Goal: Task Accomplishment & Management: Manage account settings

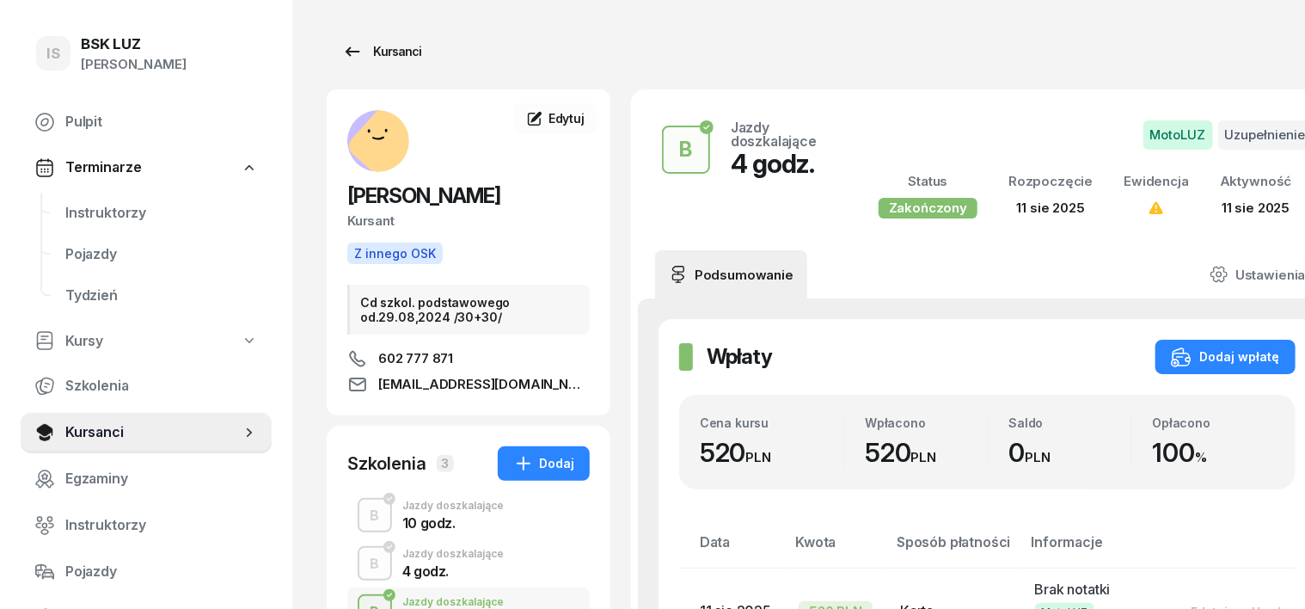
click at [358, 52] on div "Kursanci" at bounding box center [381, 51] width 79 height 21
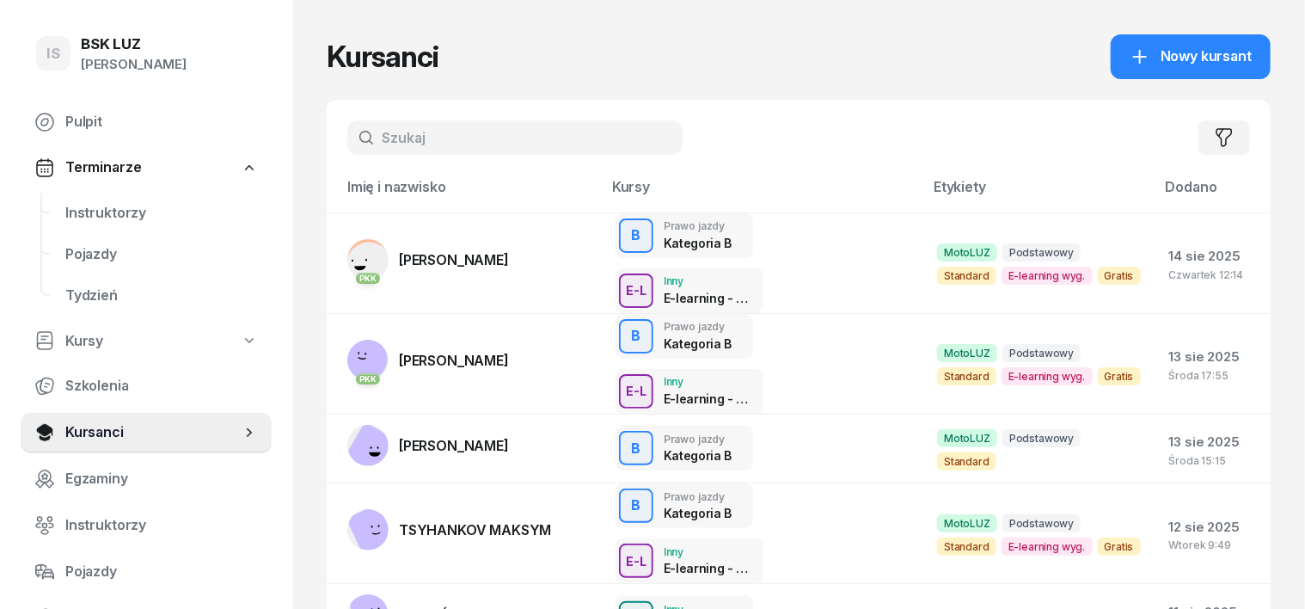
click at [368, 142] on input "text" at bounding box center [514, 137] width 335 height 34
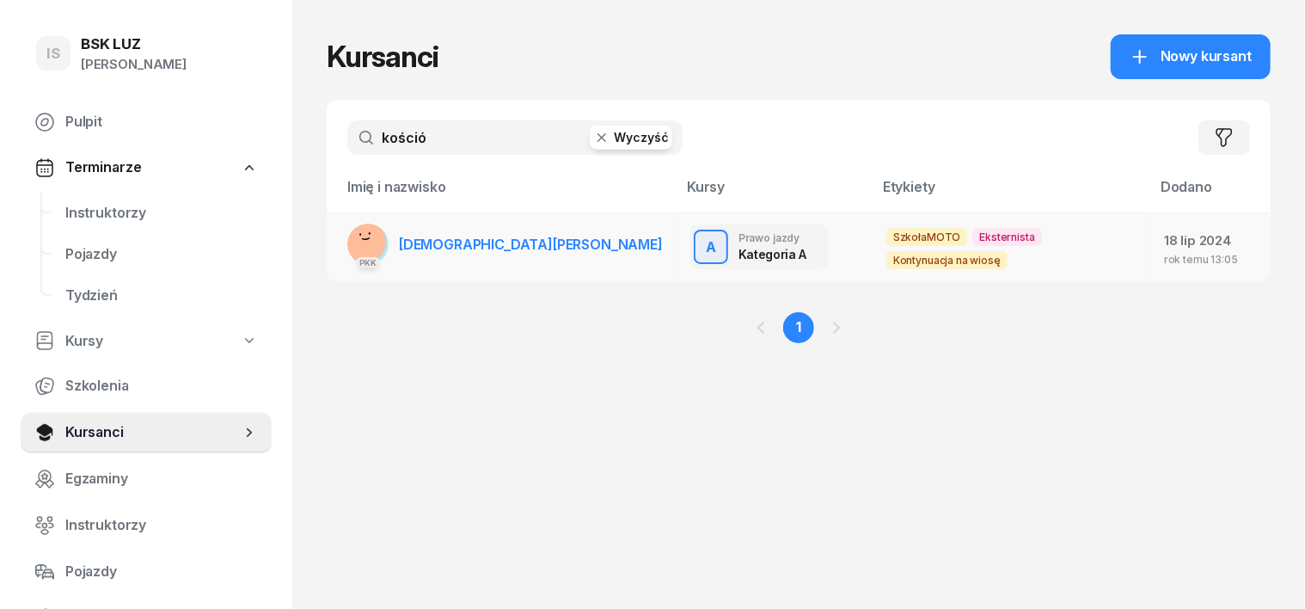
type input "kośció"
click at [341, 241] on rect at bounding box center [366, 241] width 54 height 54
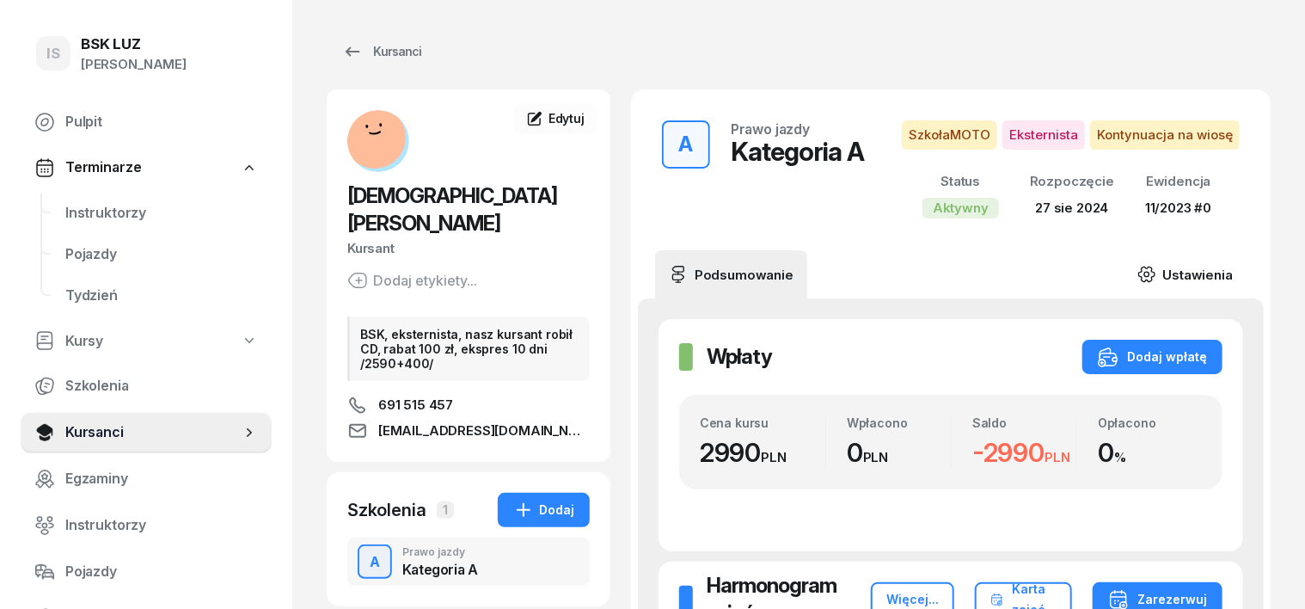
click at [1156, 273] on icon at bounding box center [1146, 274] width 19 height 19
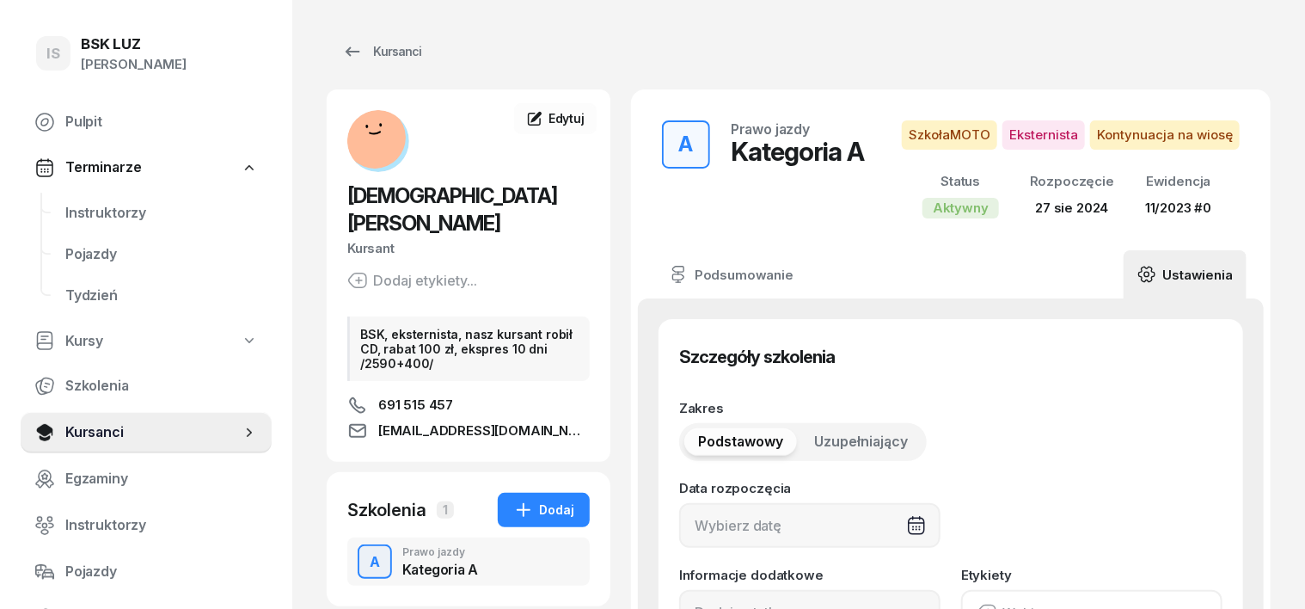
type input "[DATE]"
type input "20"
type input "72270"
type input "90271"
type input "01183"
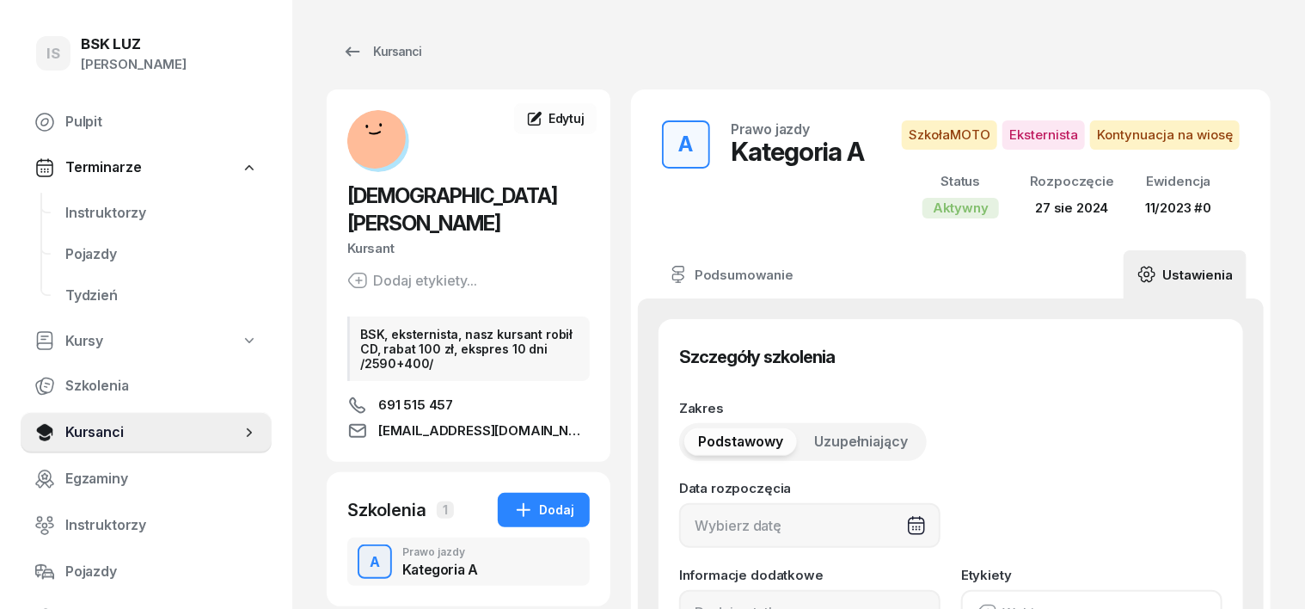
type input "89114"
type input "11/2023"
type input "0"
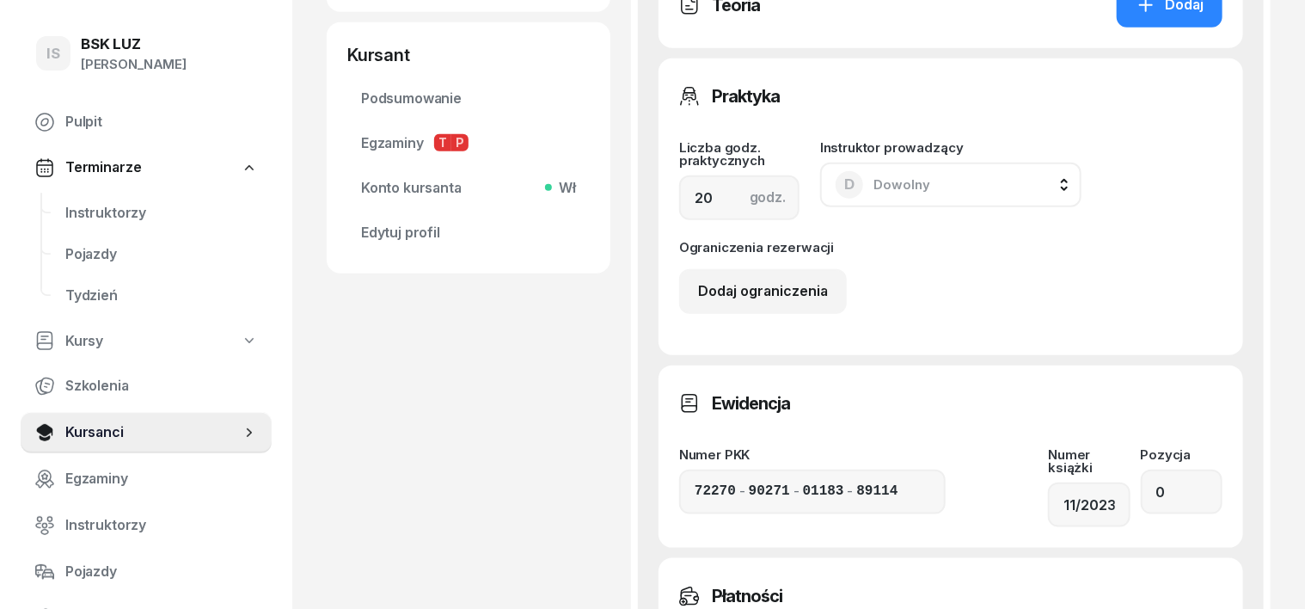
scroll to position [966, 0]
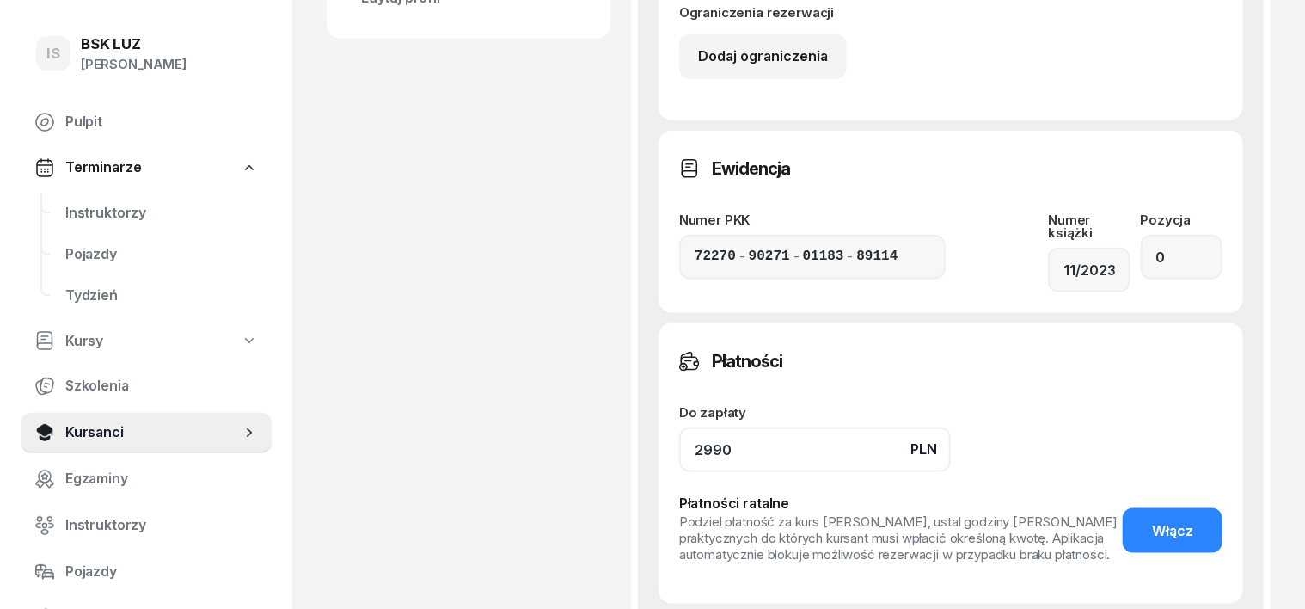
click at [702, 438] on input "2990" at bounding box center [815, 449] width 272 height 45
type input "2"
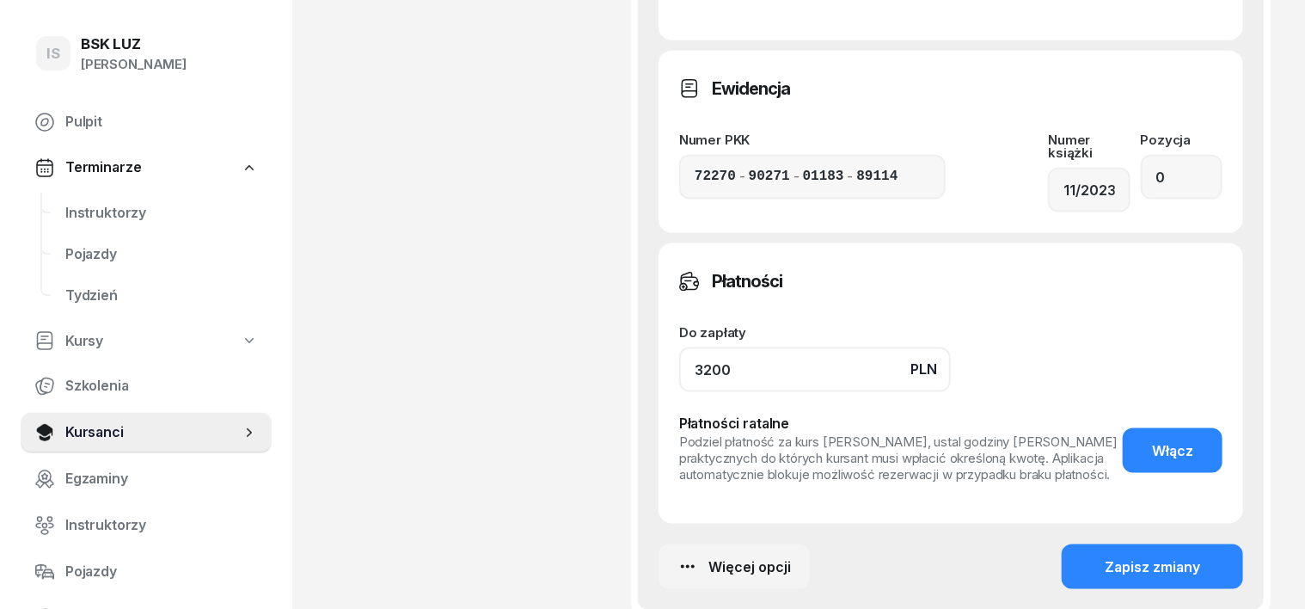
scroll to position [1182, 0]
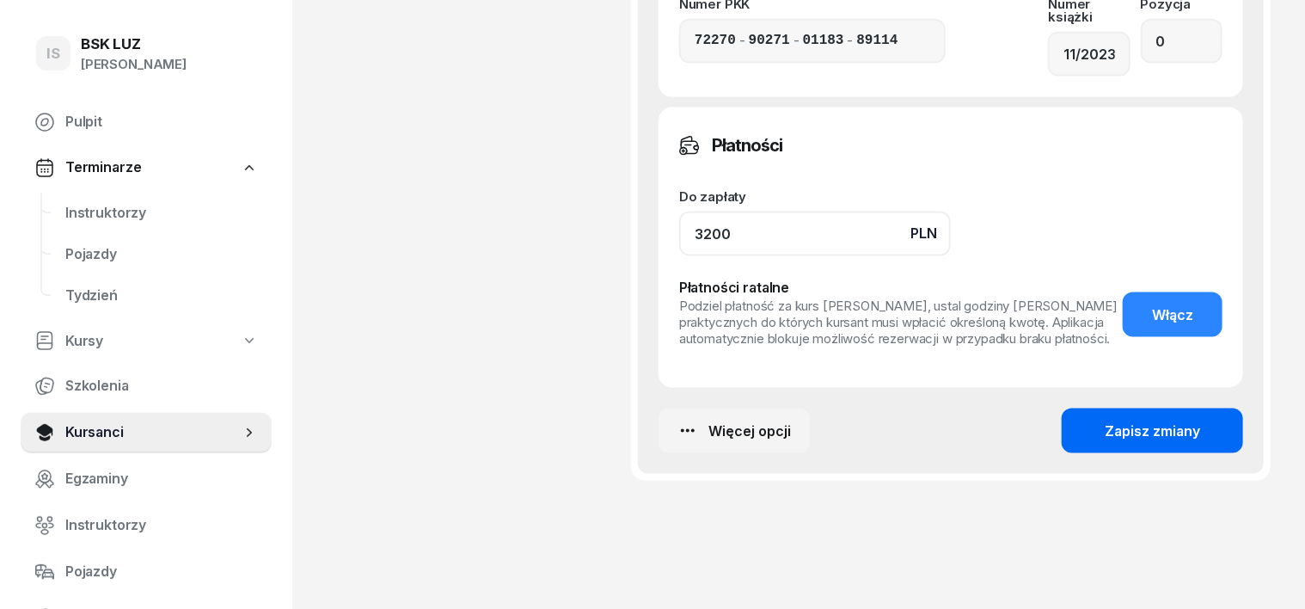
type input "3200"
click at [1200, 420] on div "Zapisz zmiany" at bounding box center [1152, 431] width 95 height 22
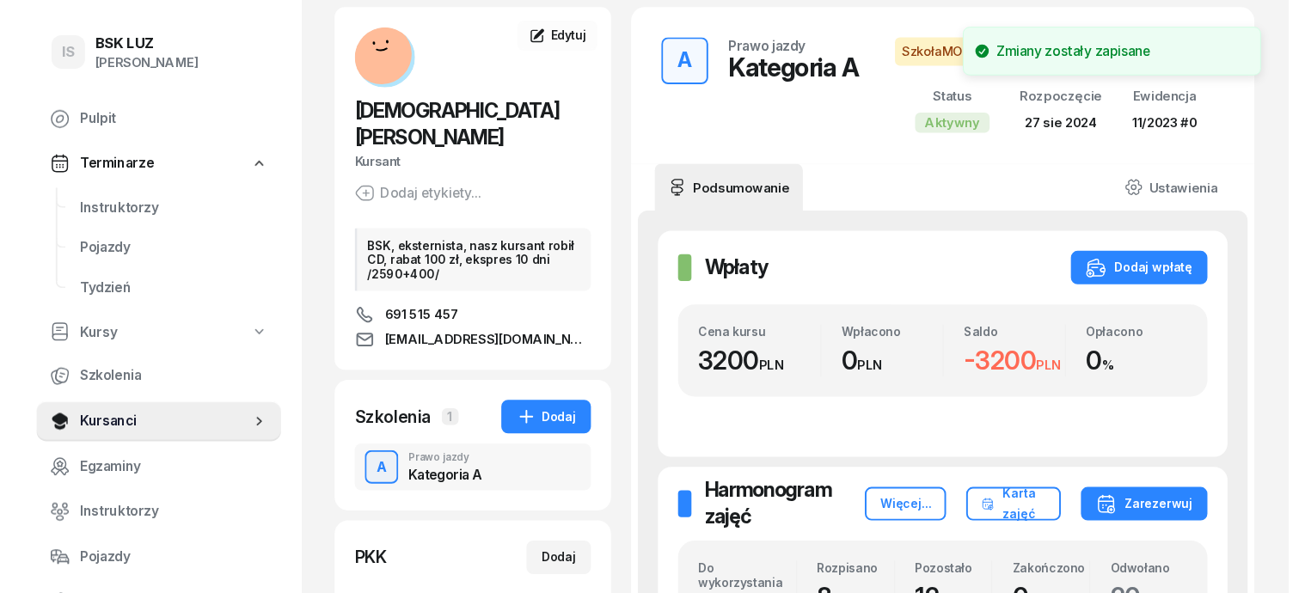
scroll to position [12, 0]
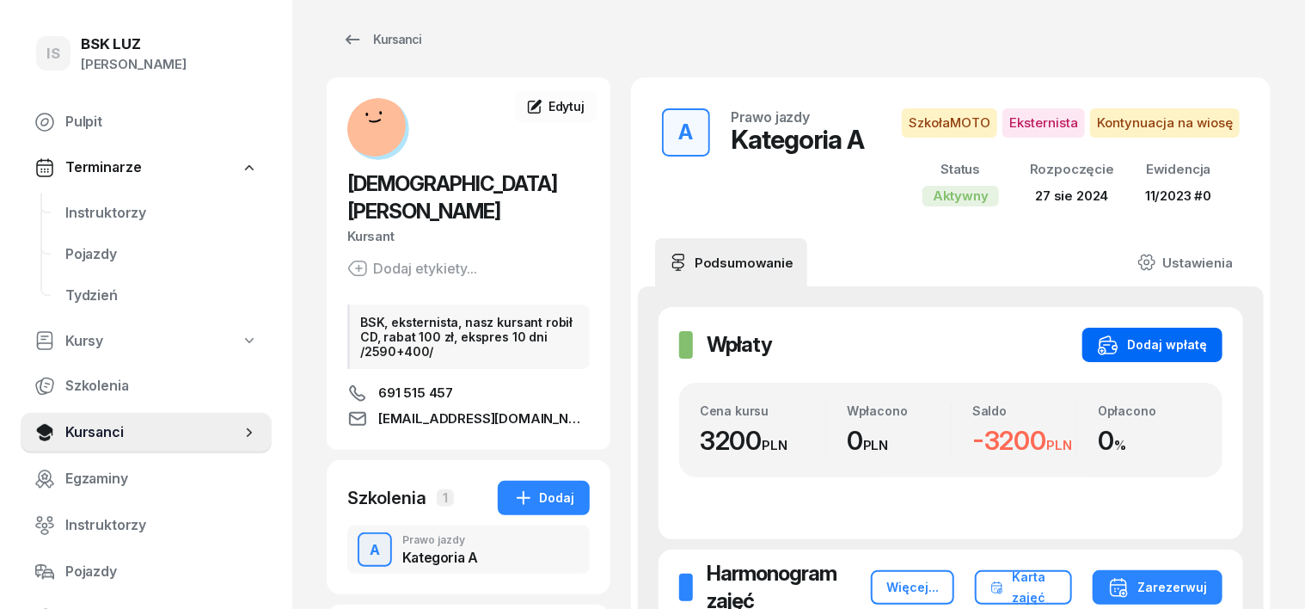
click at [1196, 344] on div "Dodaj wpłatę" at bounding box center [1152, 344] width 109 height 21
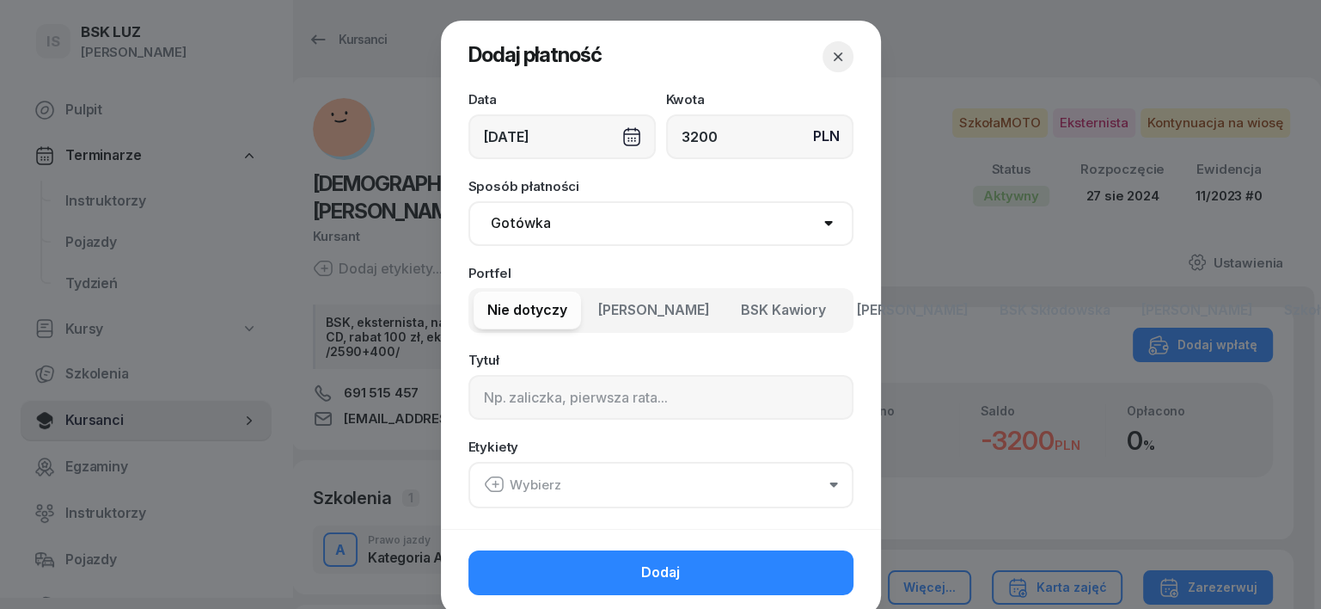
type input "3200"
click at [514, 218] on select "Gotówka Karta Przelew Płatności online BLIK" at bounding box center [661, 223] width 385 height 45
select select "transfer"
click at [469, 201] on select "Gotówka Karta Przelew Płatności online BLIK" at bounding box center [661, 223] width 385 height 45
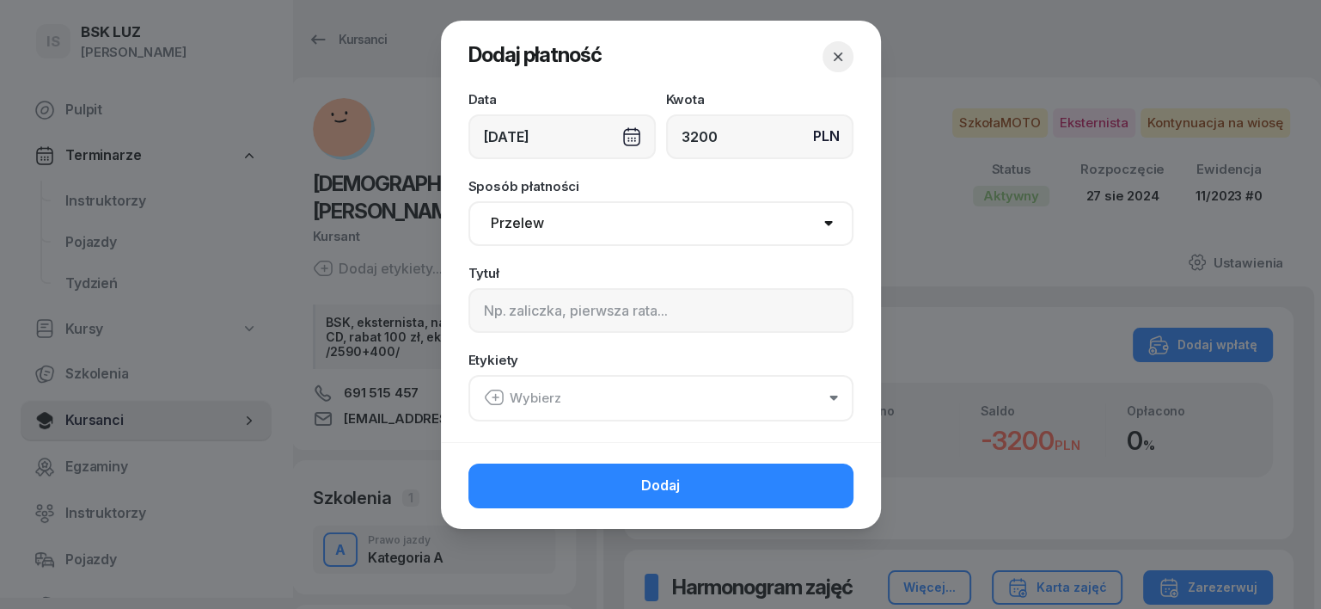
click at [629, 136] on div "[DATE]" at bounding box center [562, 136] width 187 height 45
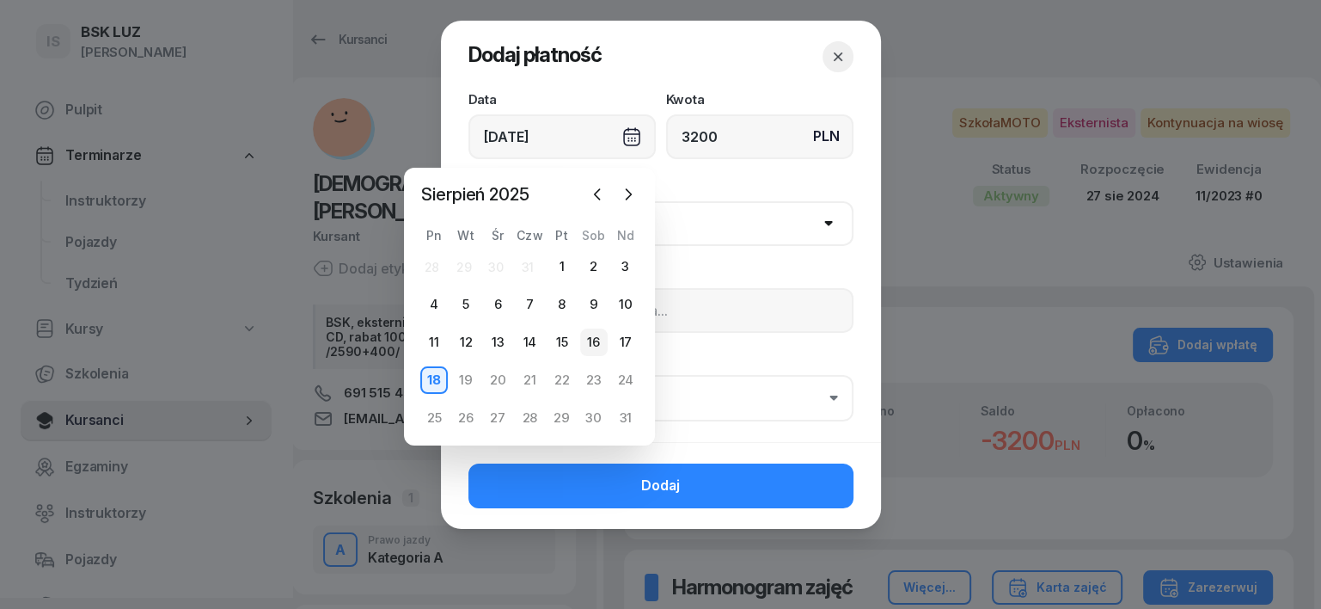
click at [596, 339] on div "16" at bounding box center [594, 342] width 28 height 28
type input "[DATE]"
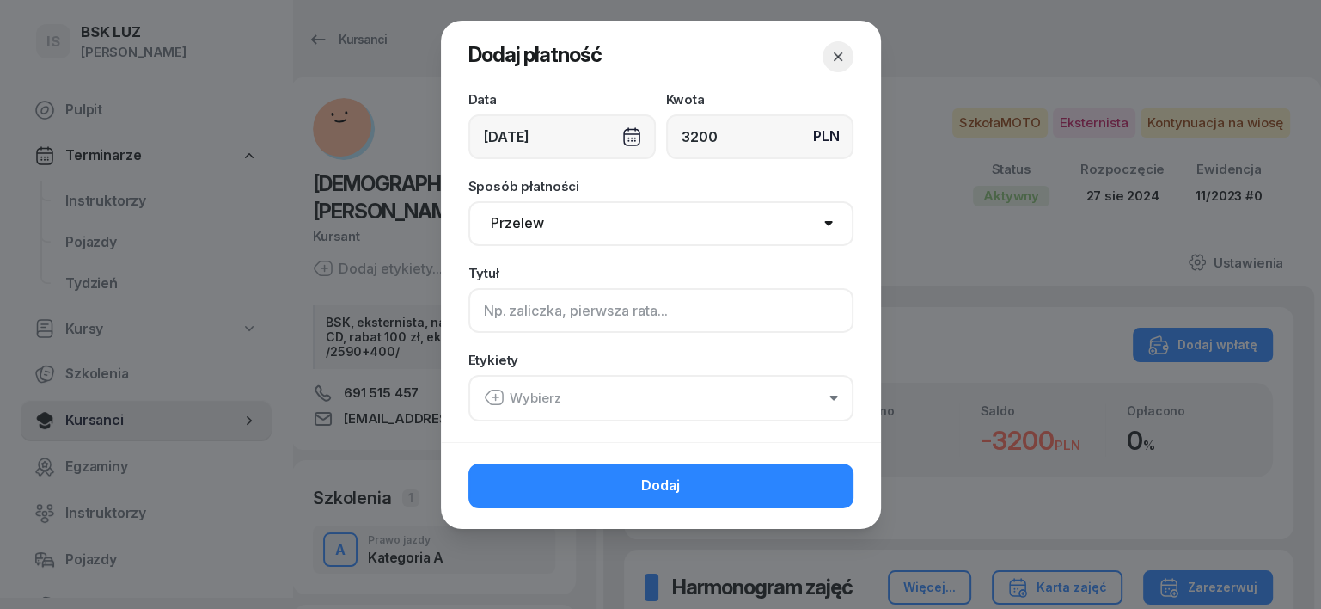
click at [484, 316] on input at bounding box center [661, 310] width 385 height 45
type input "a"
type input "A"
click at [495, 390] on icon "button" at bounding box center [493, 397] width 17 height 15
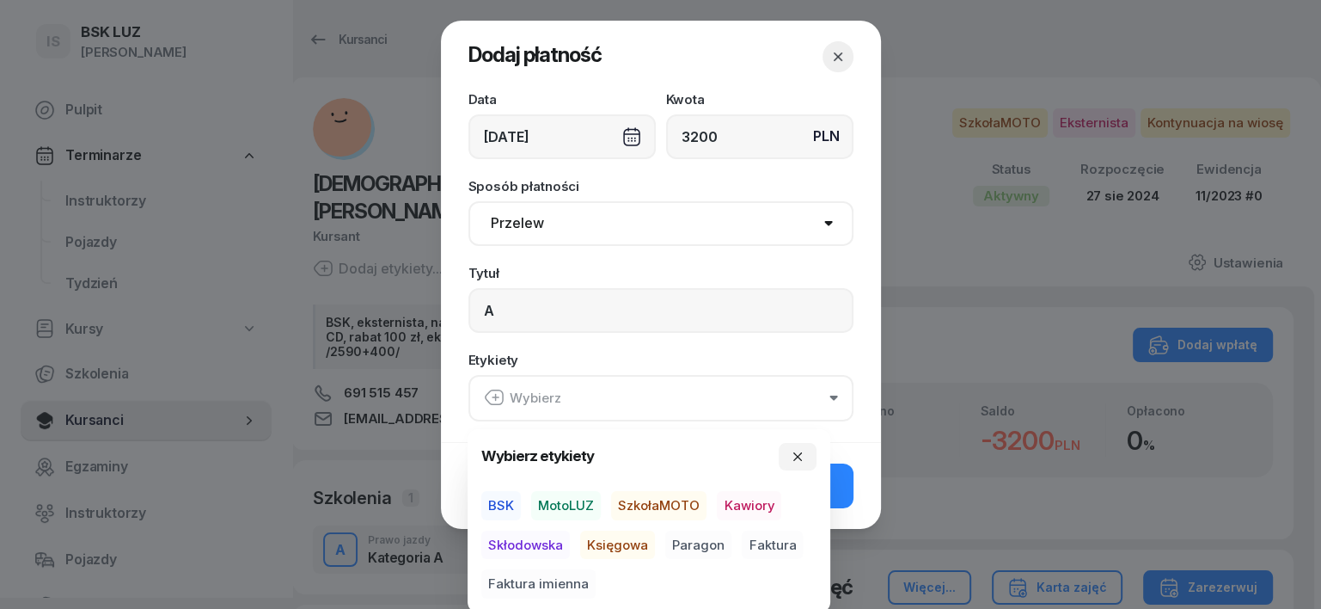
click at [669, 497] on span "SzkołaMOTO" at bounding box center [658, 505] width 95 height 29
click at [687, 543] on span "Paragon" at bounding box center [698, 544] width 66 height 29
click at [794, 456] on icon "button" at bounding box center [798, 456] width 14 height 14
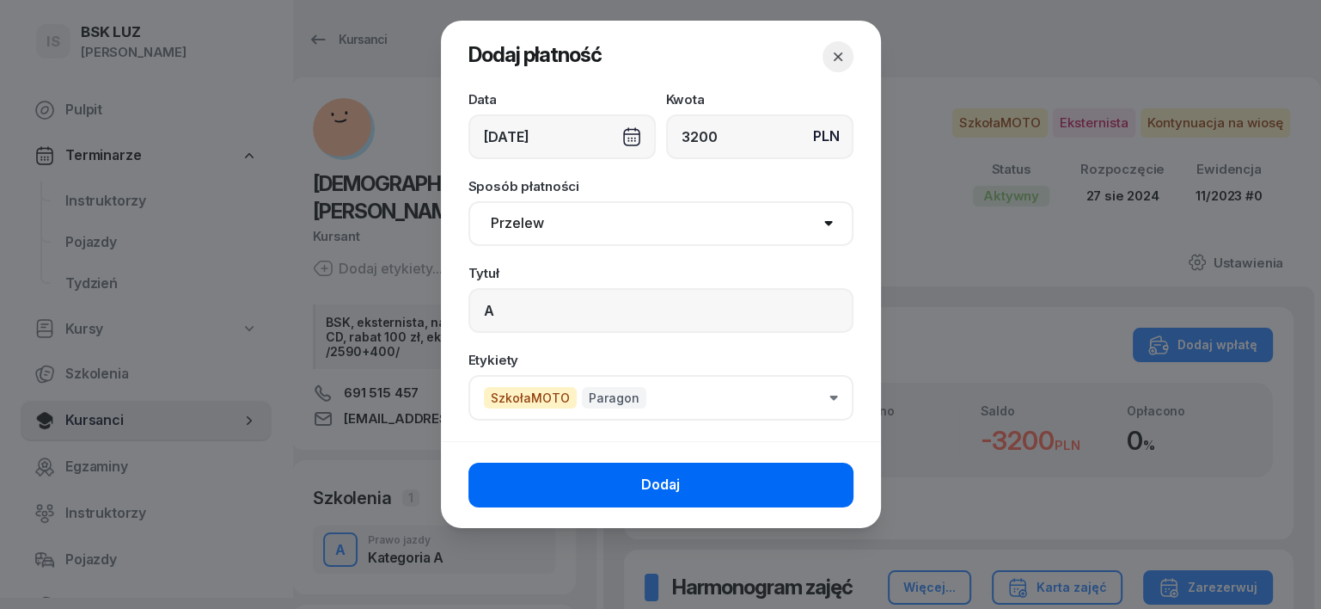
click at [815, 475] on button "Dodaj" at bounding box center [661, 485] width 385 height 45
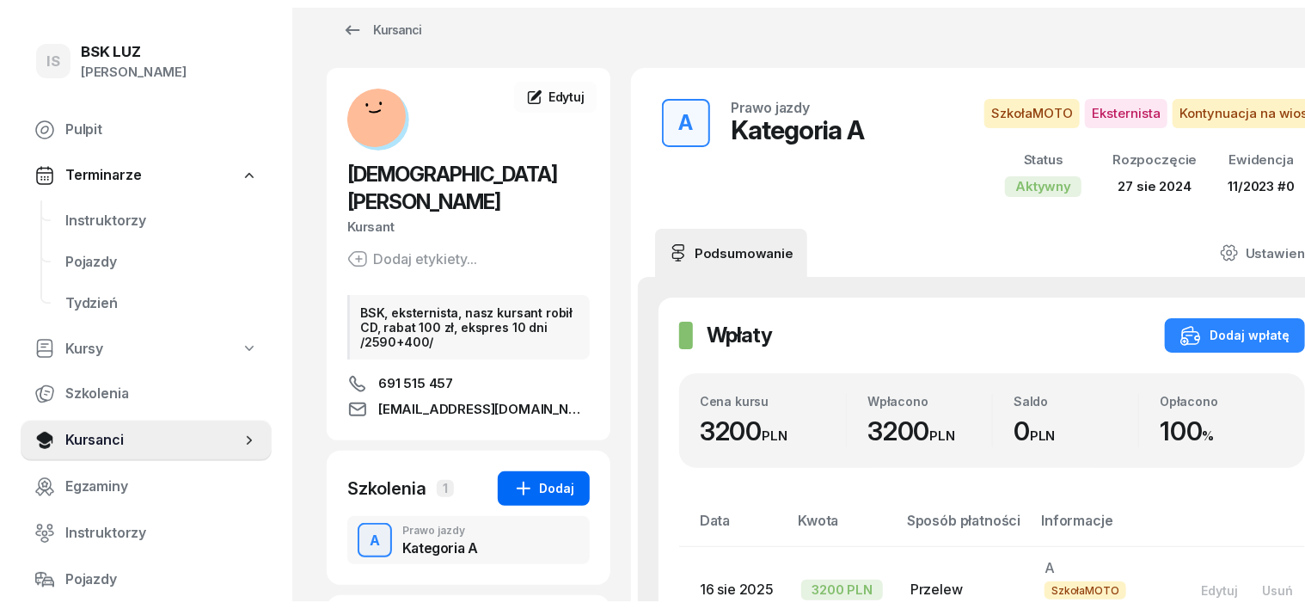
scroll to position [0, 0]
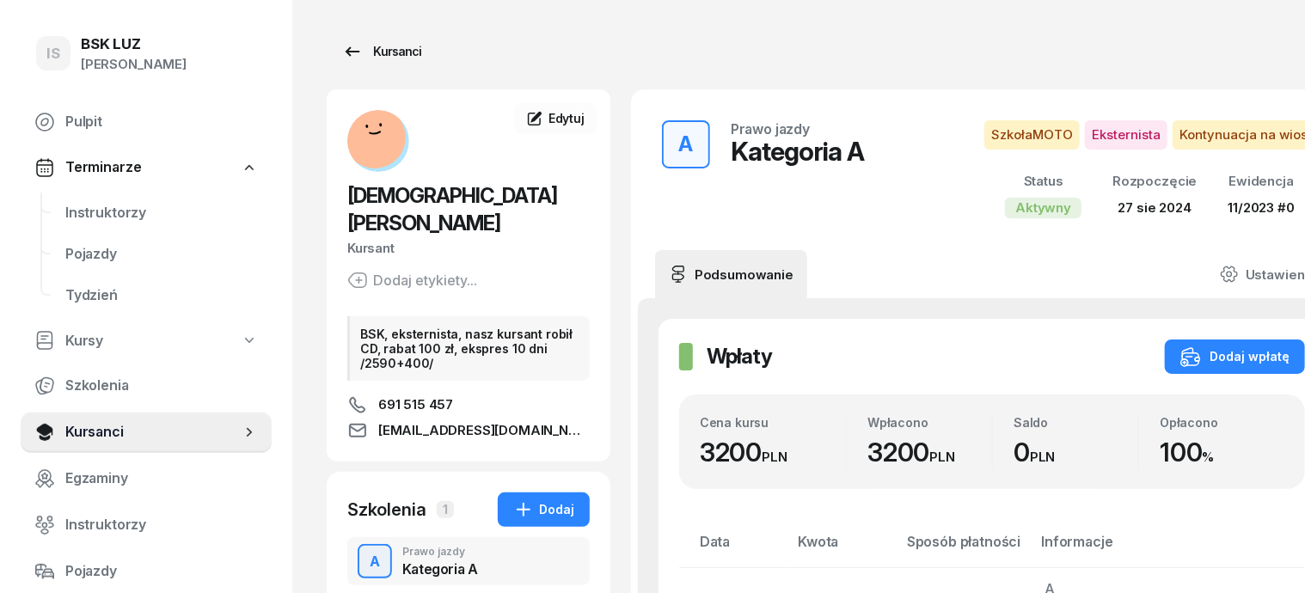
click at [357, 54] on div "Kursanci" at bounding box center [381, 51] width 79 height 21
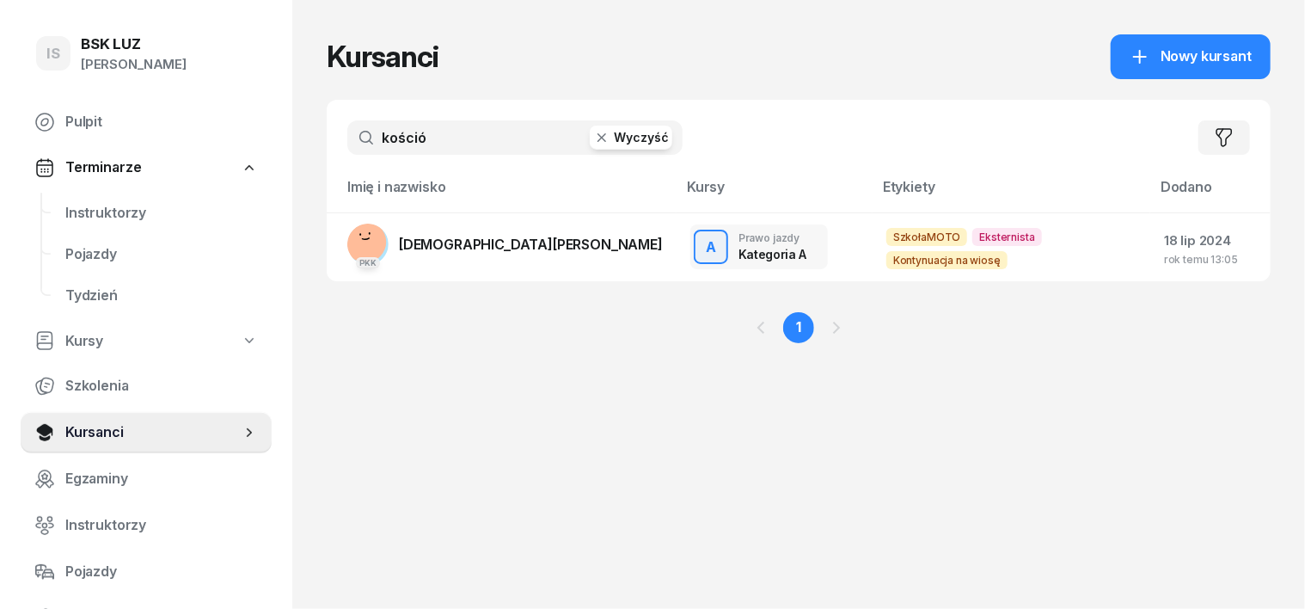
click at [593, 144] on icon "button" at bounding box center [601, 137] width 17 height 17
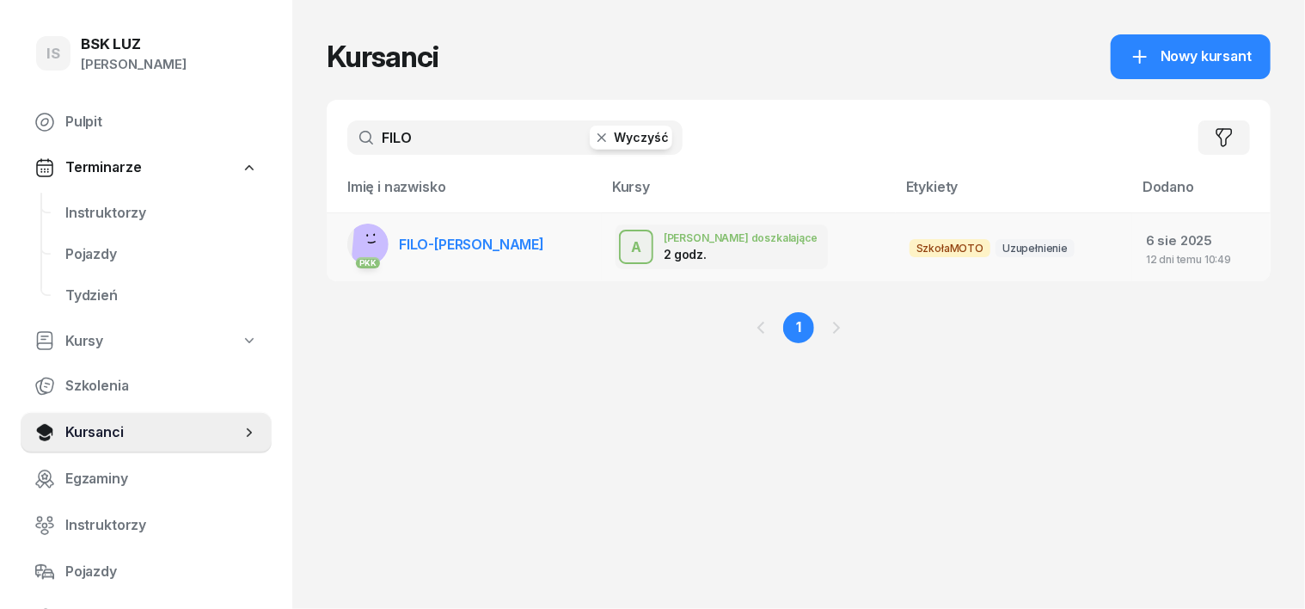
type input "FILO"
click at [352, 242] on rect at bounding box center [378, 238] width 53 height 53
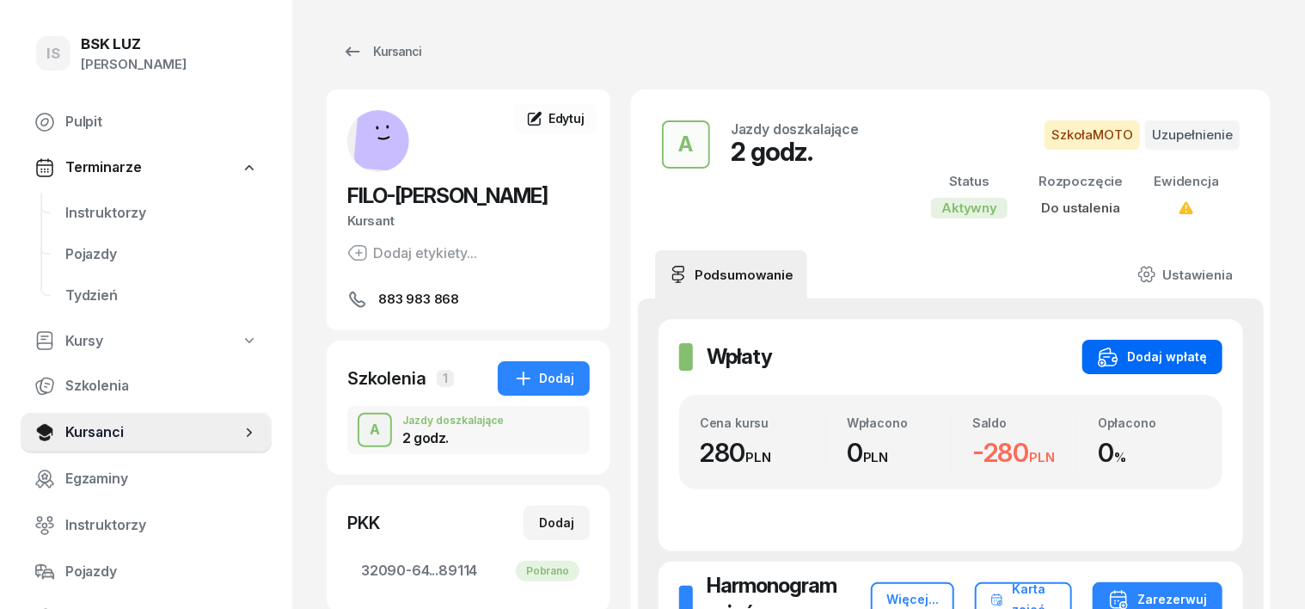
click at [1207, 348] on div "Dodaj wpłatę" at bounding box center [1152, 356] width 109 height 21
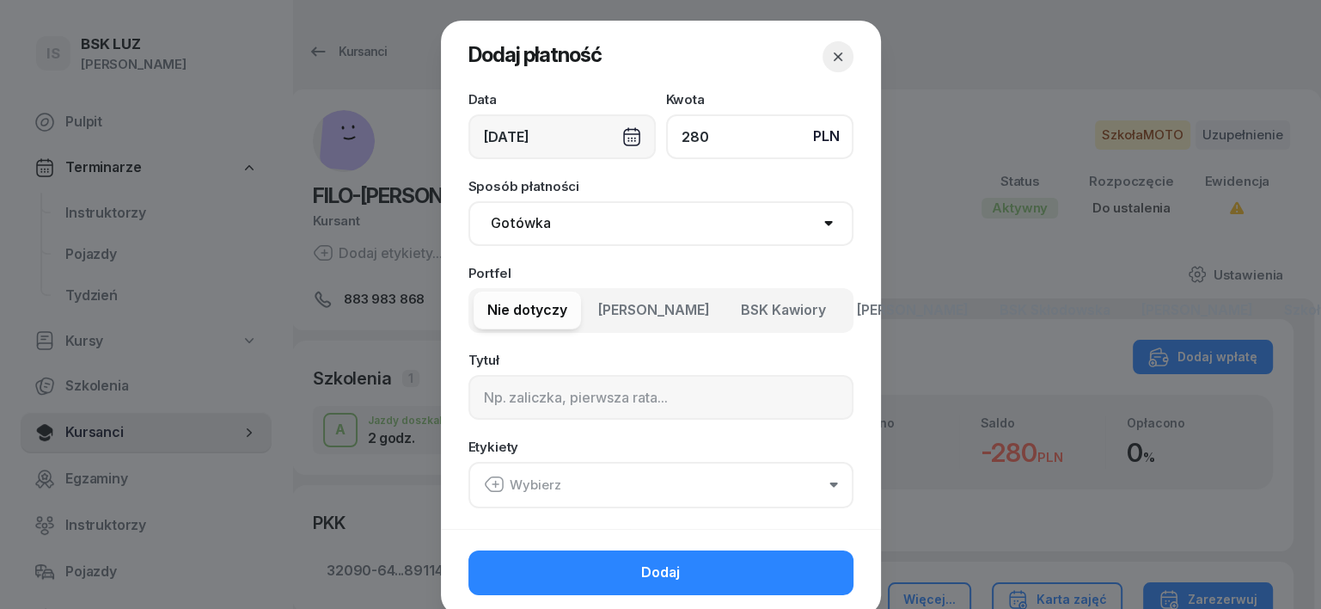
type input "280"
click at [530, 224] on select "Gotówka Karta Przelew Płatności online BLIK" at bounding box center [661, 223] width 385 height 45
select select "transfer"
click at [469, 201] on select "Gotówka Karta Przelew Płatności online BLIK" at bounding box center [661, 223] width 385 height 45
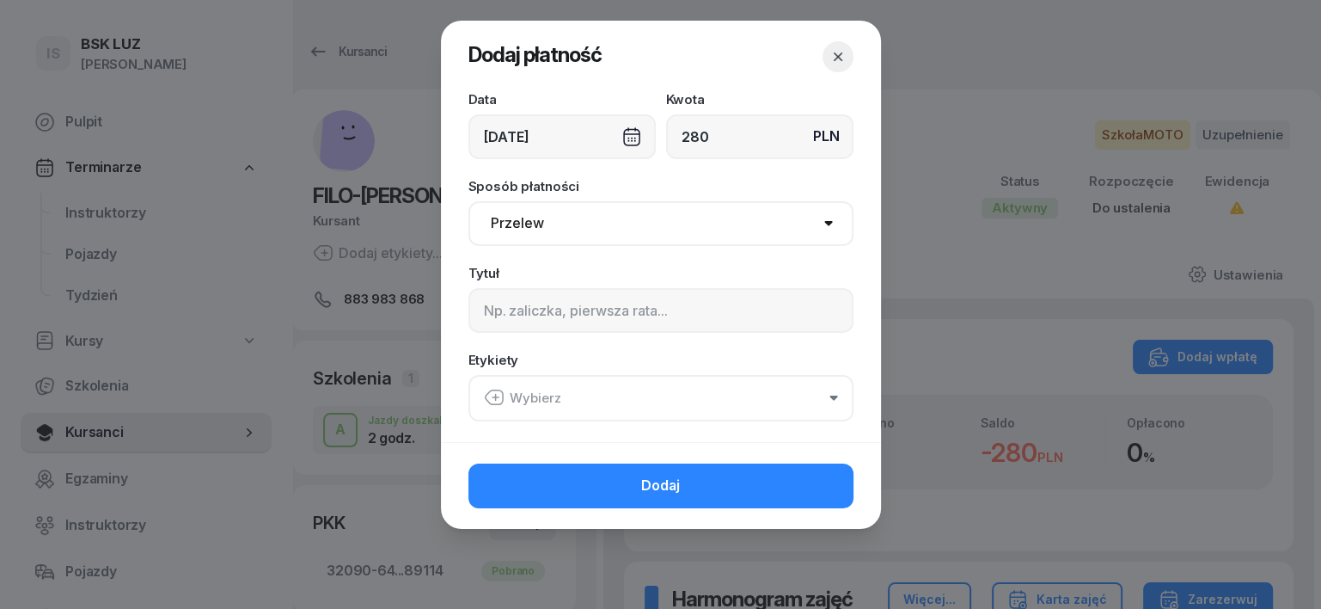
click at [634, 130] on div "[DATE]" at bounding box center [562, 136] width 187 height 45
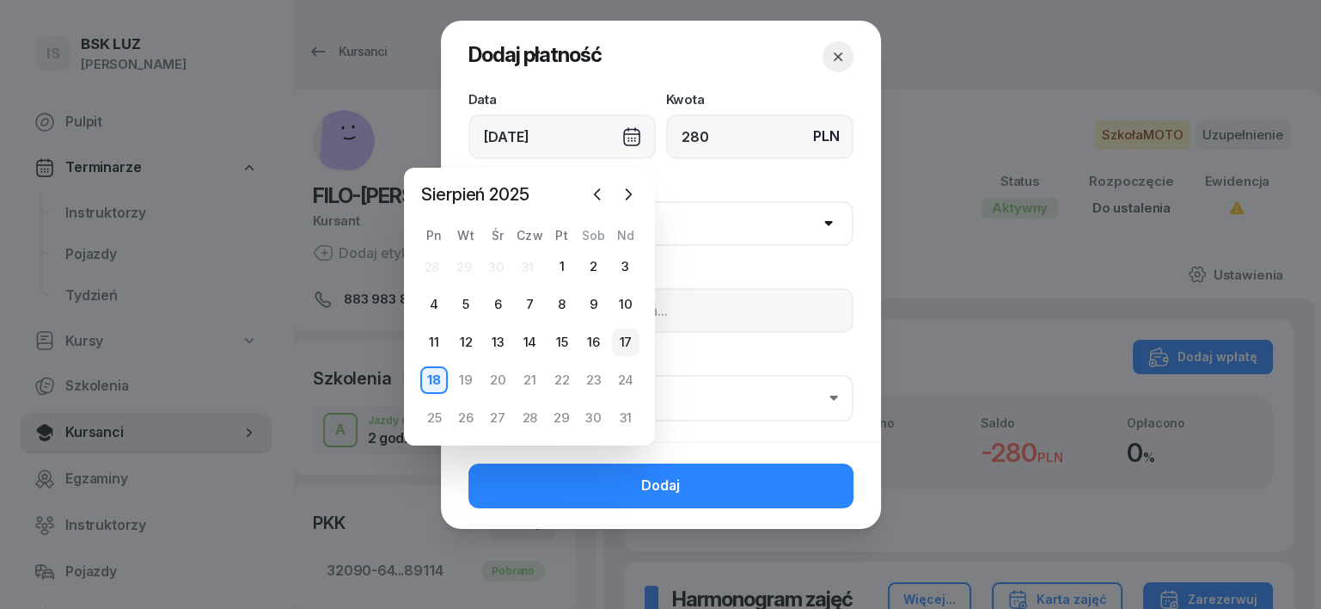
click at [622, 340] on div "17" at bounding box center [626, 342] width 28 height 28
type input "[DATE]"
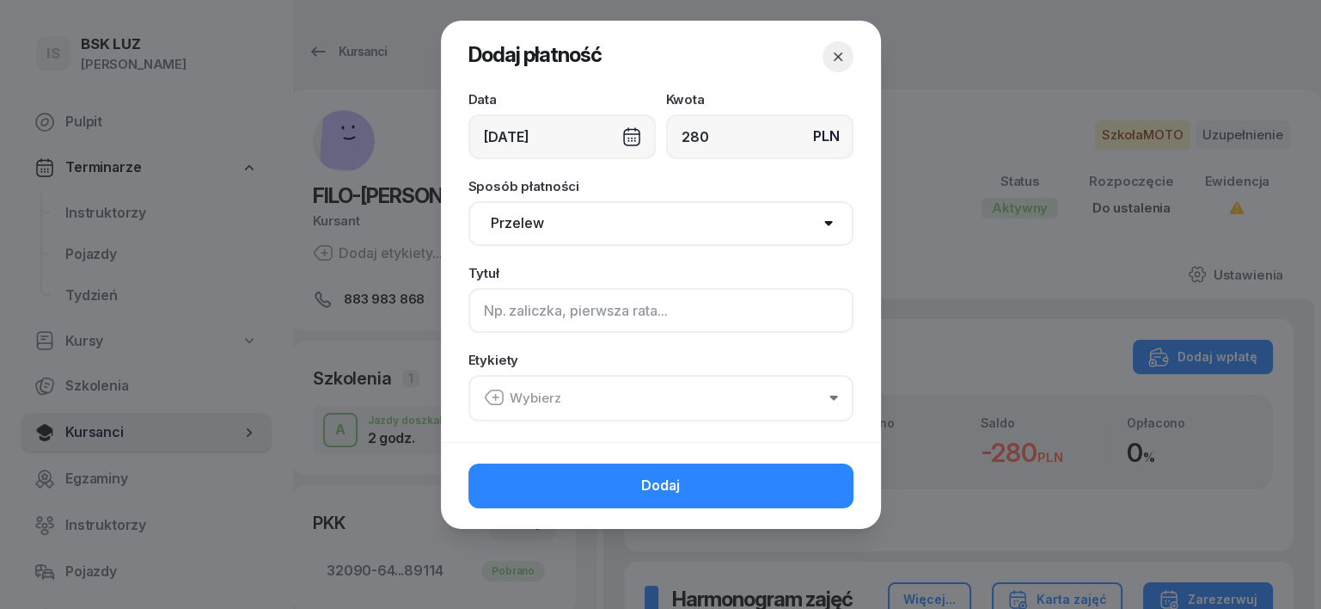
click at [485, 312] on input at bounding box center [661, 310] width 385 height 45
type input "A uzup."
click at [494, 391] on icon "button" at bounding box center [494, 397] width 21 height 21
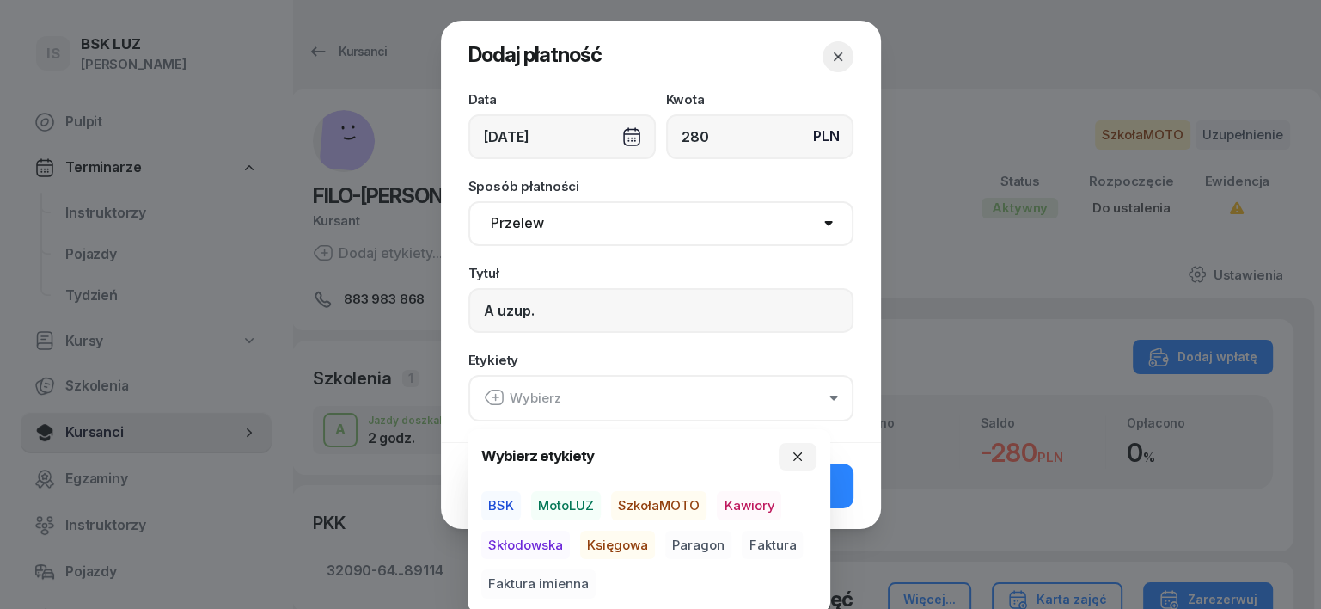
click at [655, 506] on span "SzkołaMOTO" at bounding box center [658, 505] width 95 height 29
click at [692, 539] on span "Paragon" at bounding box center [698, 544] width 66 height 29
click at [788, 462] on button "button" at bounding box center [798, 456] width 38 height 28
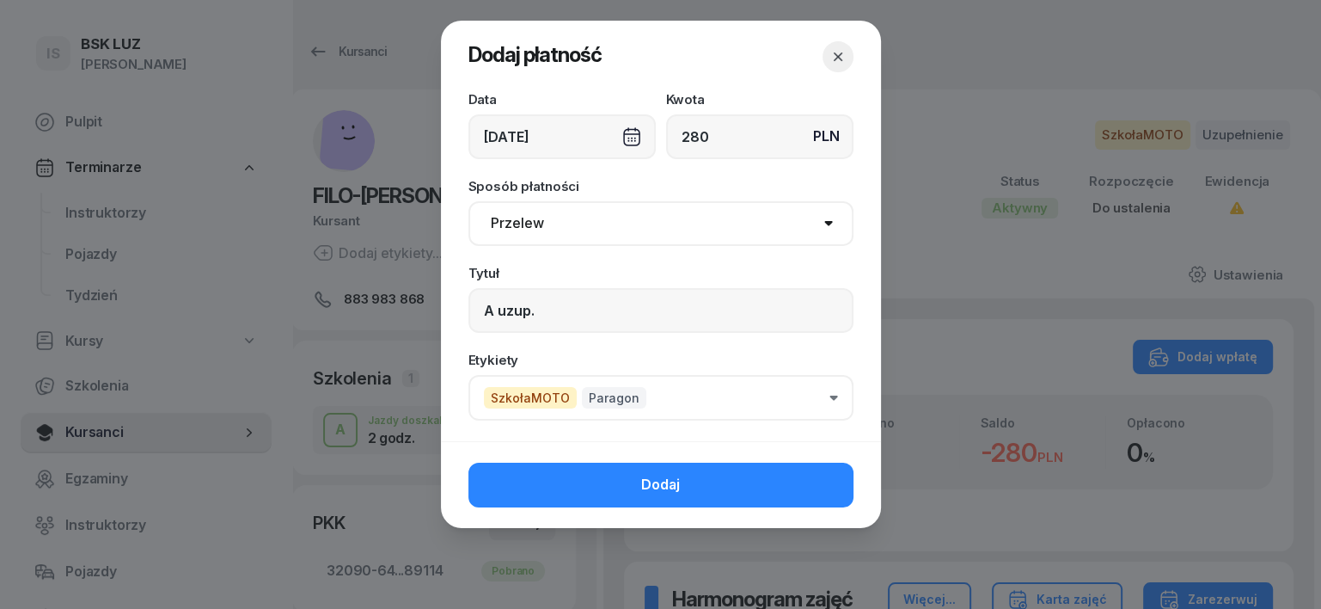
click at [805, 480] on button "Dodaj" at bounding box center [661, 485] width 385 height 45
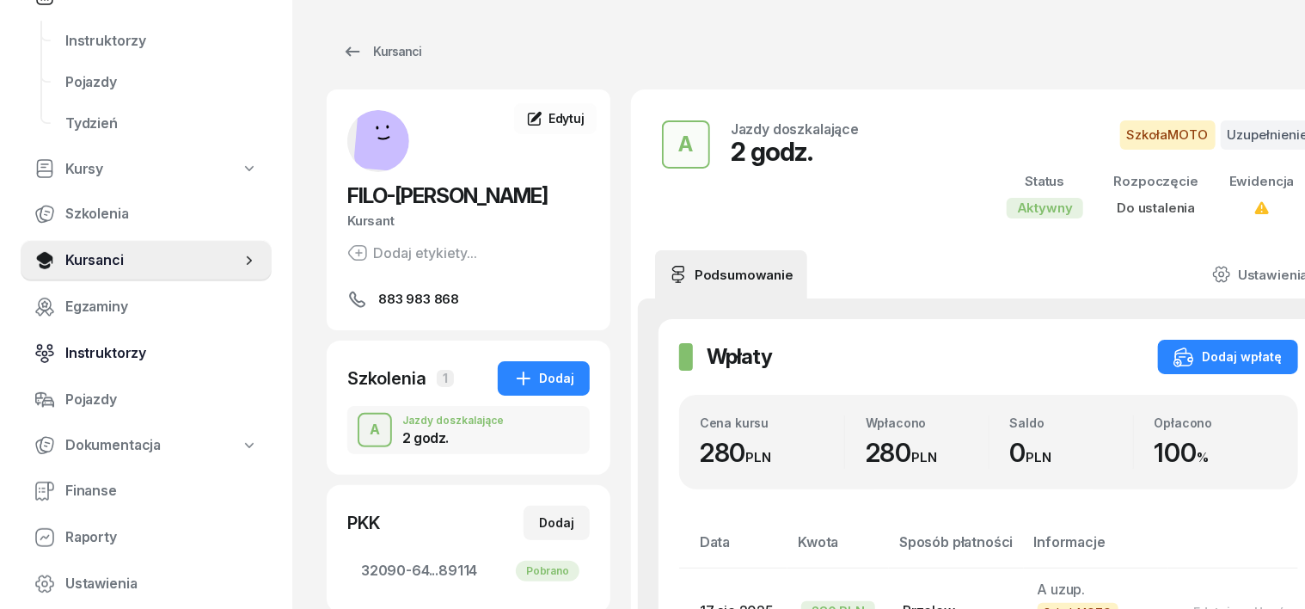
scroll to position [215, 0]
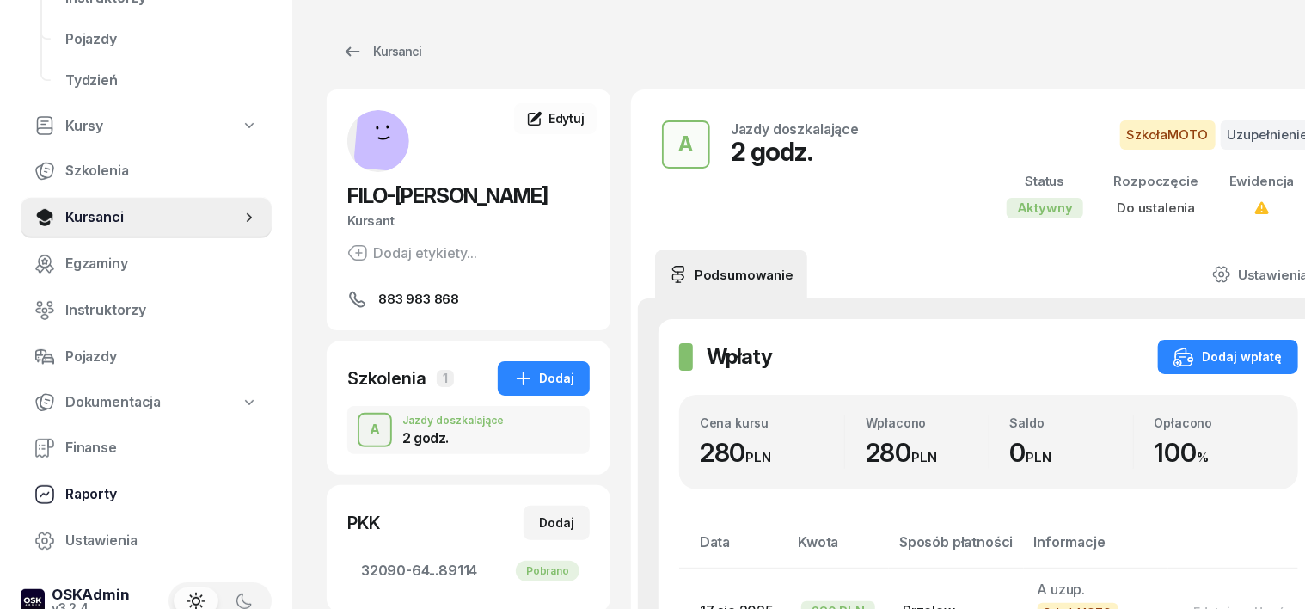
click at [36, 495] on icon at bounding box center [44, 494] width 17 height 17
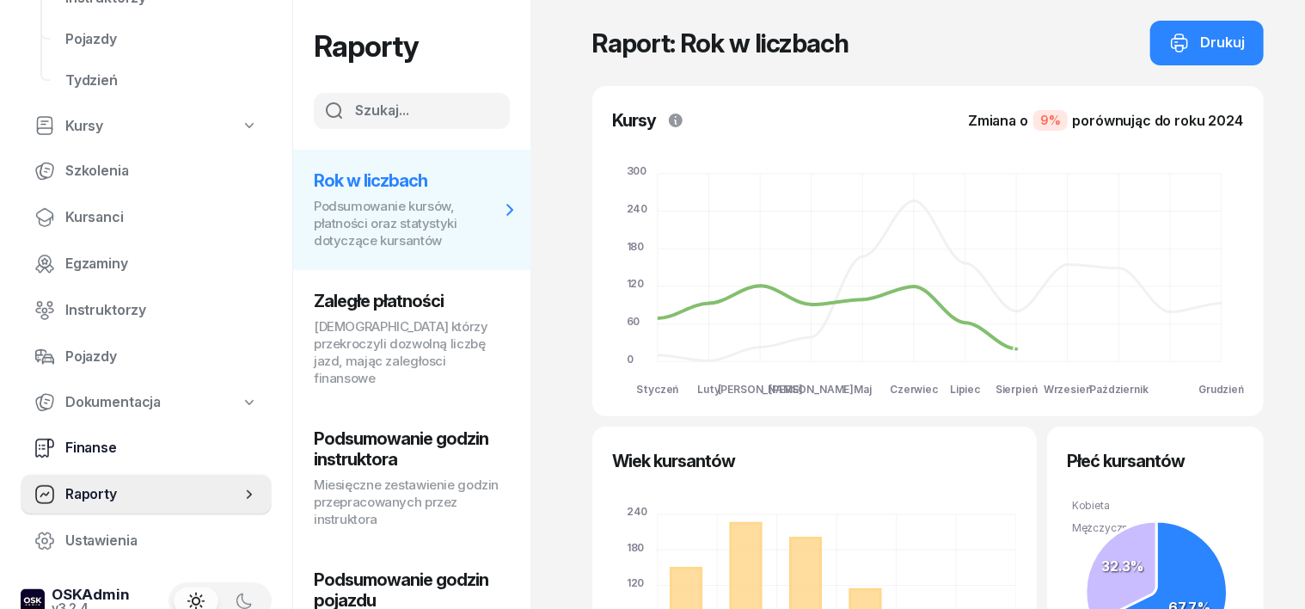
click at [43, 442] on icon at bounding box center [44, 448] width 21 height 21
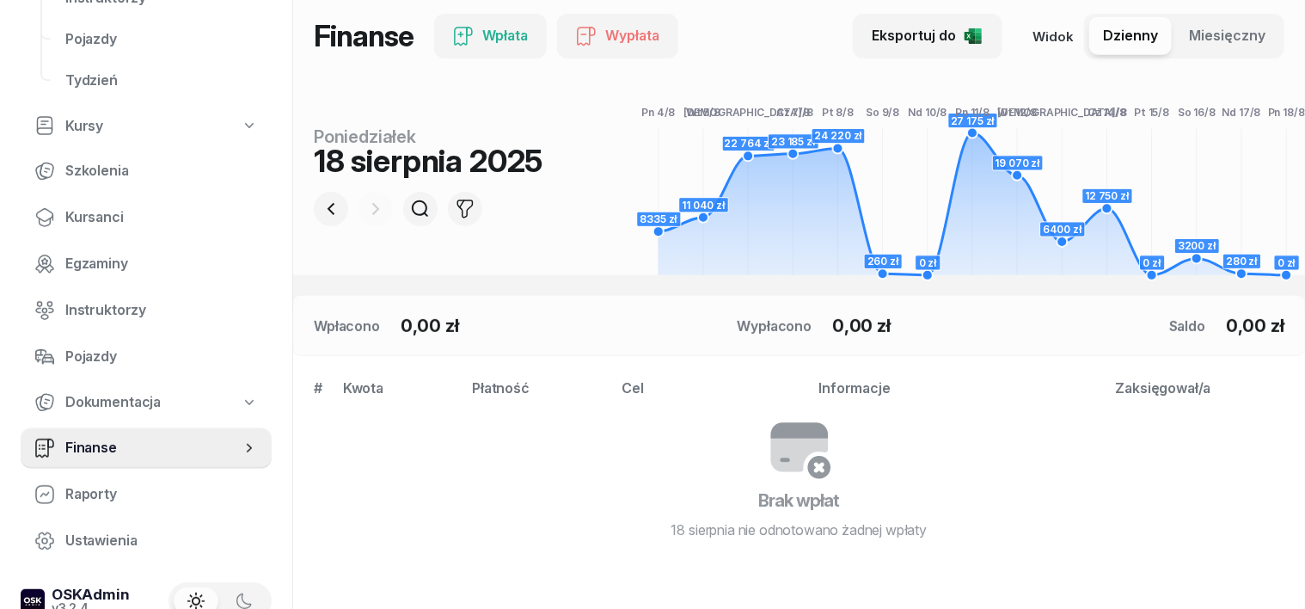
scroll to position [215, 0]
click at [321, 210] on icon "button" at bounding box center [331, 208] width 21 height 21
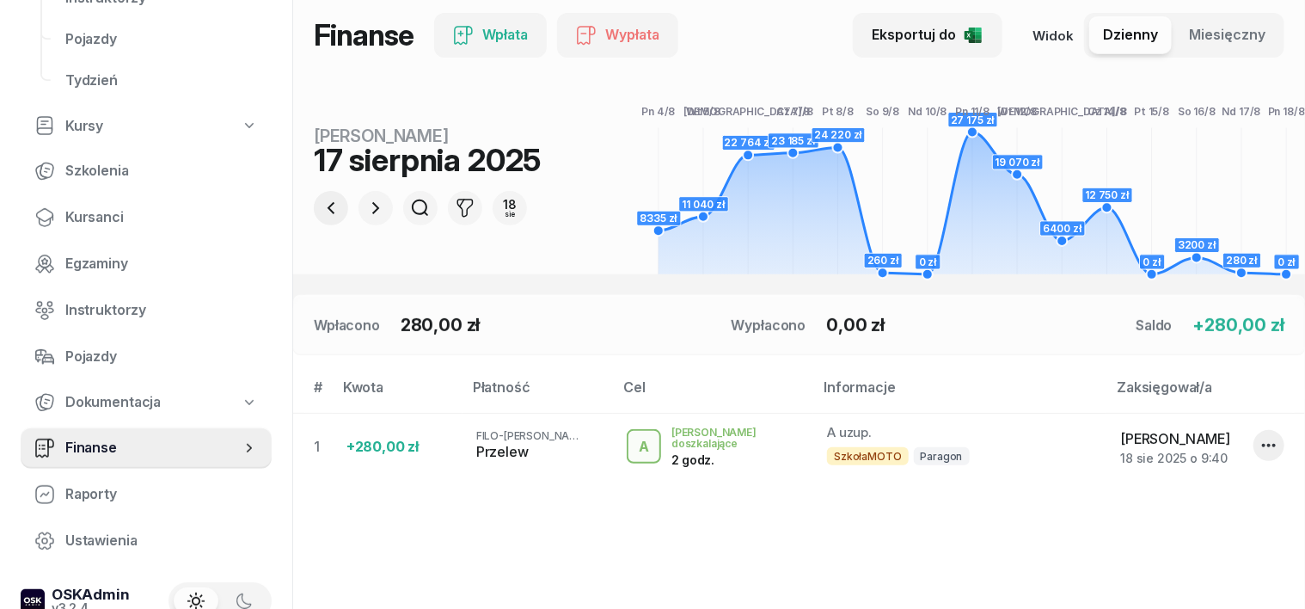
click at [321, 210] on icon "button" at bounding box center [331, 208] width 21 height 21
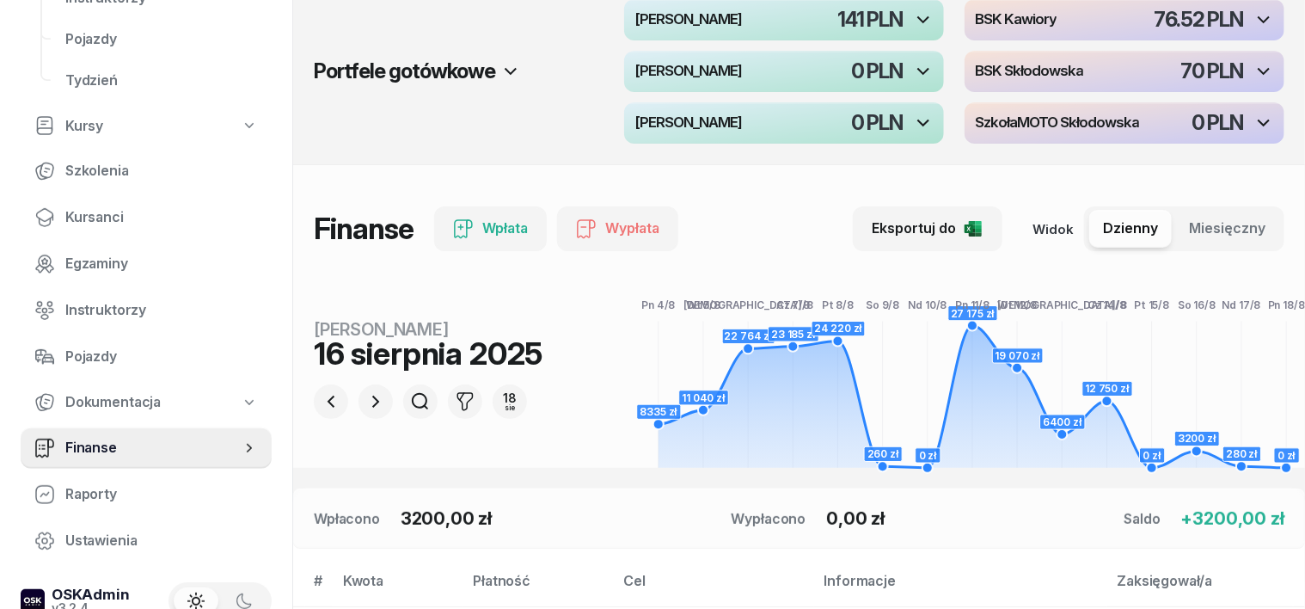
scroll to position [0, 0]
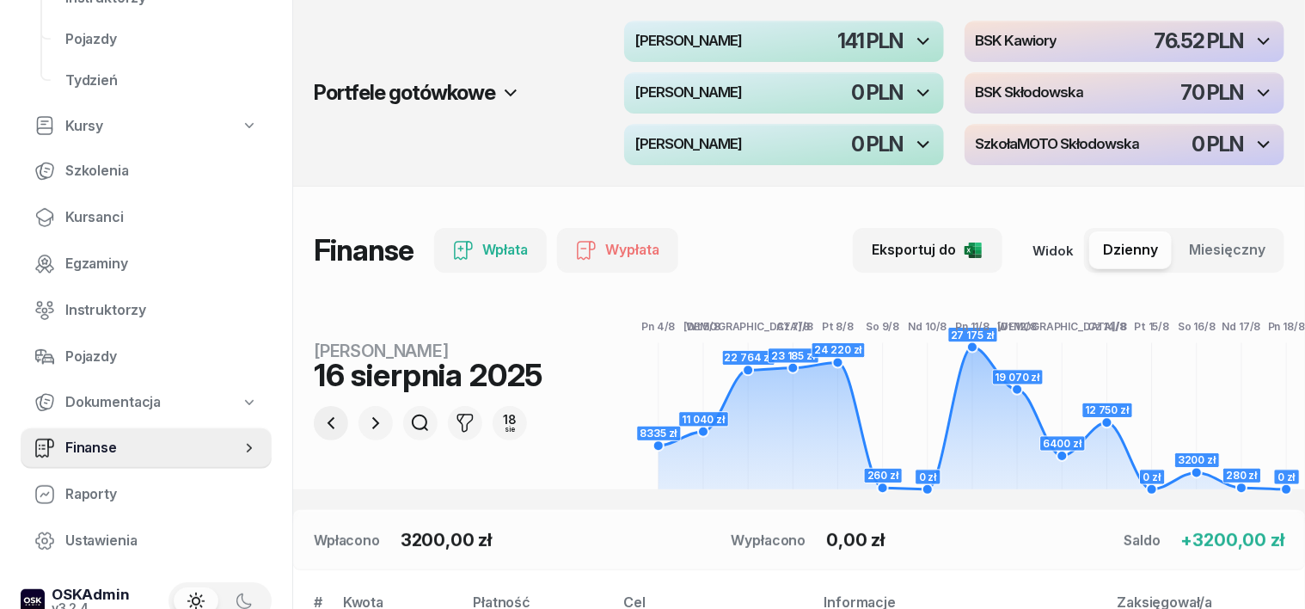
click at [328, 426] on icon "button" at bounding box center [331, 423] width 7 height 12
click at [365, 420] on icon "button" at bounding box center [375, 423] width 21 height 21
click at [321, 422] on icon "button" at bounding box center [331, 423] width 21 height 21
click at [365, 418] on icon "button" at bounding box center [375, 423] width 21 height 21
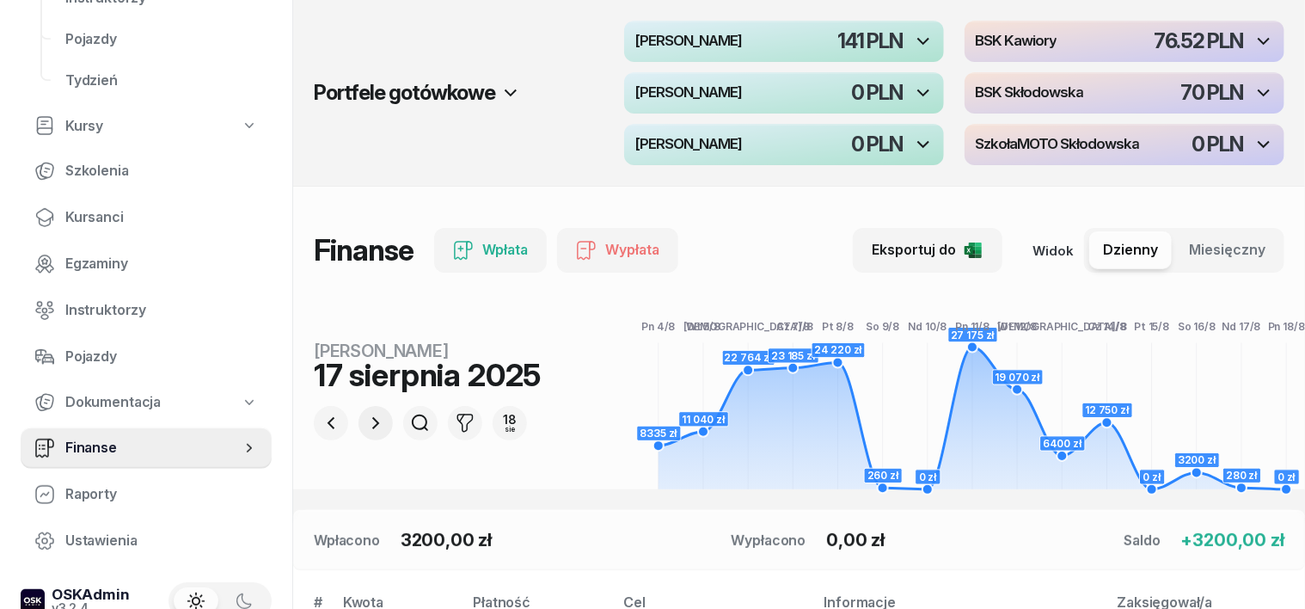
click at [365, 418] on icon "button" at bounding box center [375, 423] width 21 height 21
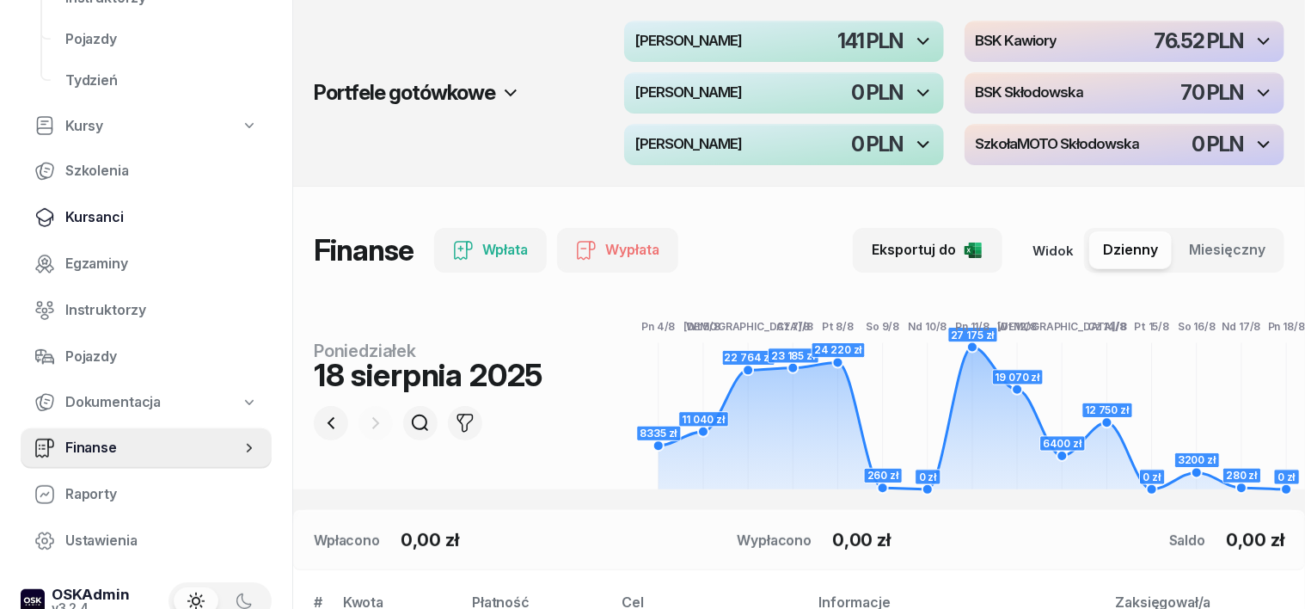
click at [112, 215] on span "Kursanci" at bounding box center [161, 217] width 193 height 22
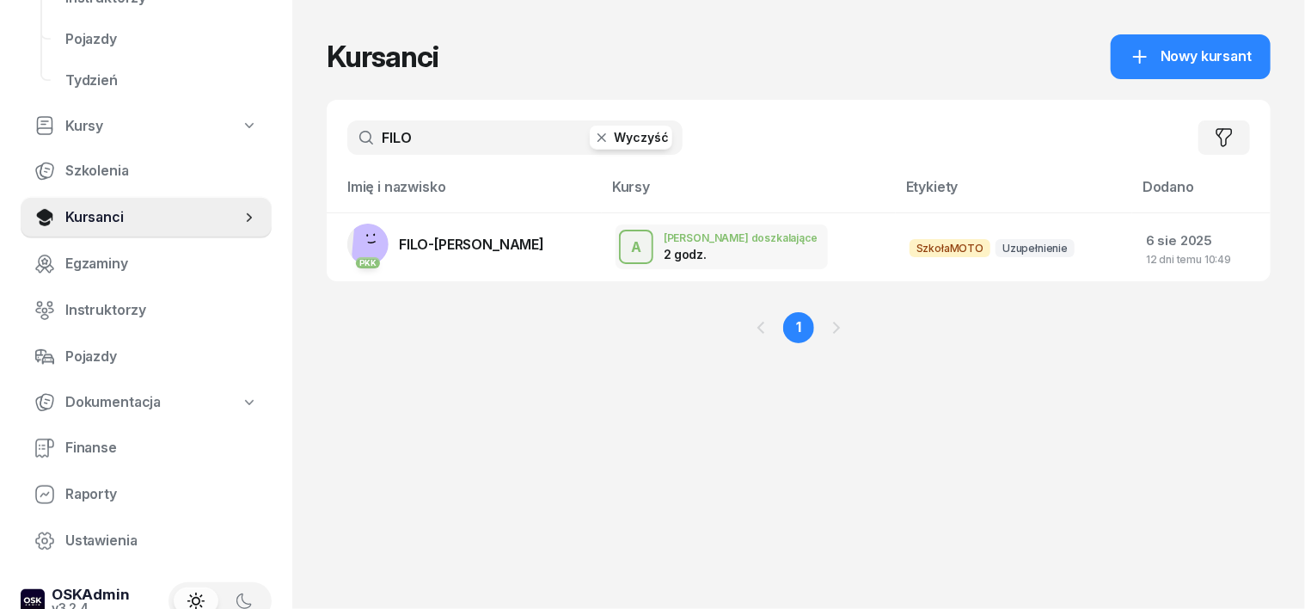
click at [593, 138] on icon "button" at bounding box center [601, 137] width 17 height 17
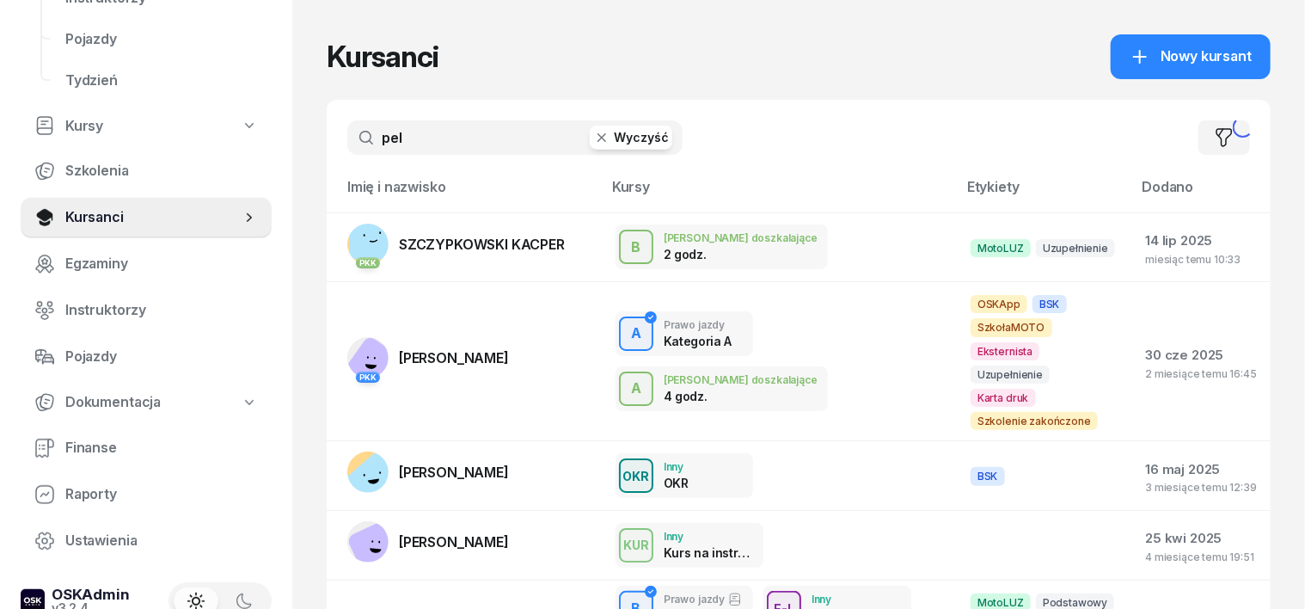
type input "pelo"
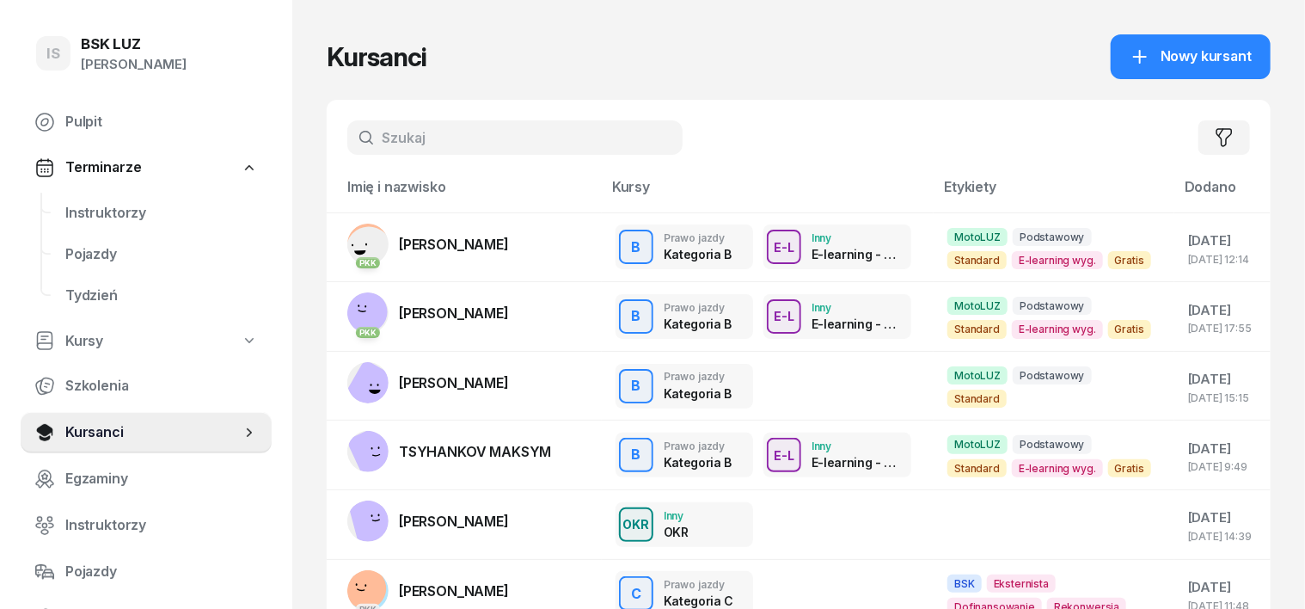
click at [360, 125] on input "text" at bounding box center [514, 137] width 335 height 34
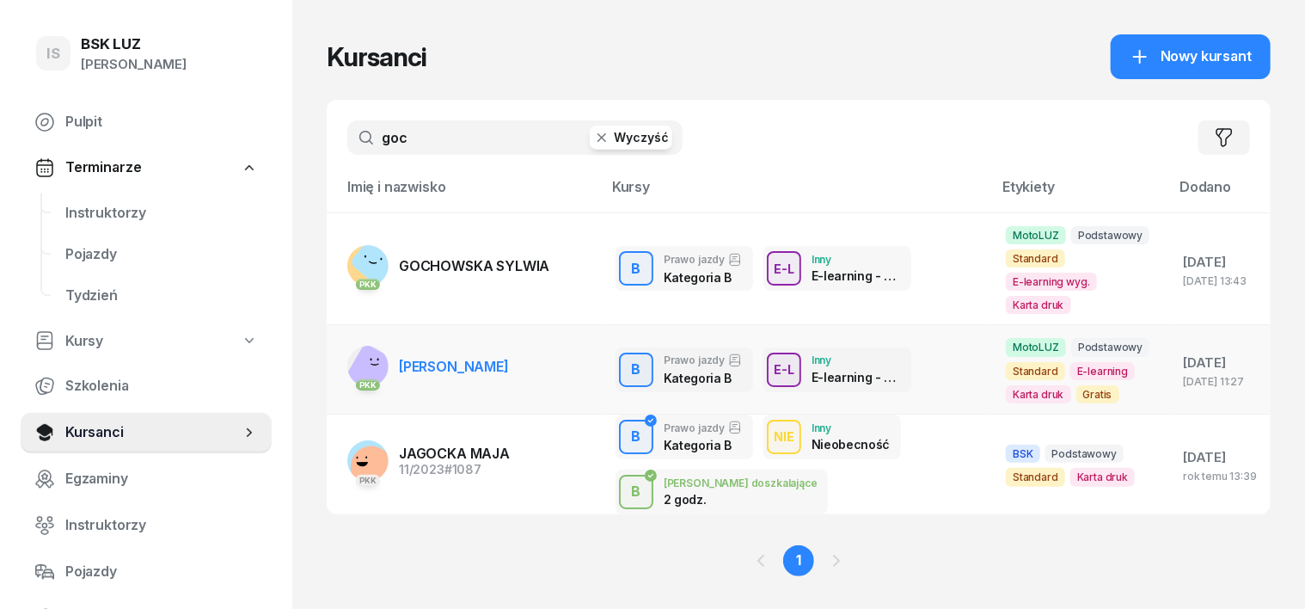
type input "goc"
click at [345, 345] on rect at bounding box center [373, 370] width 57 height 57
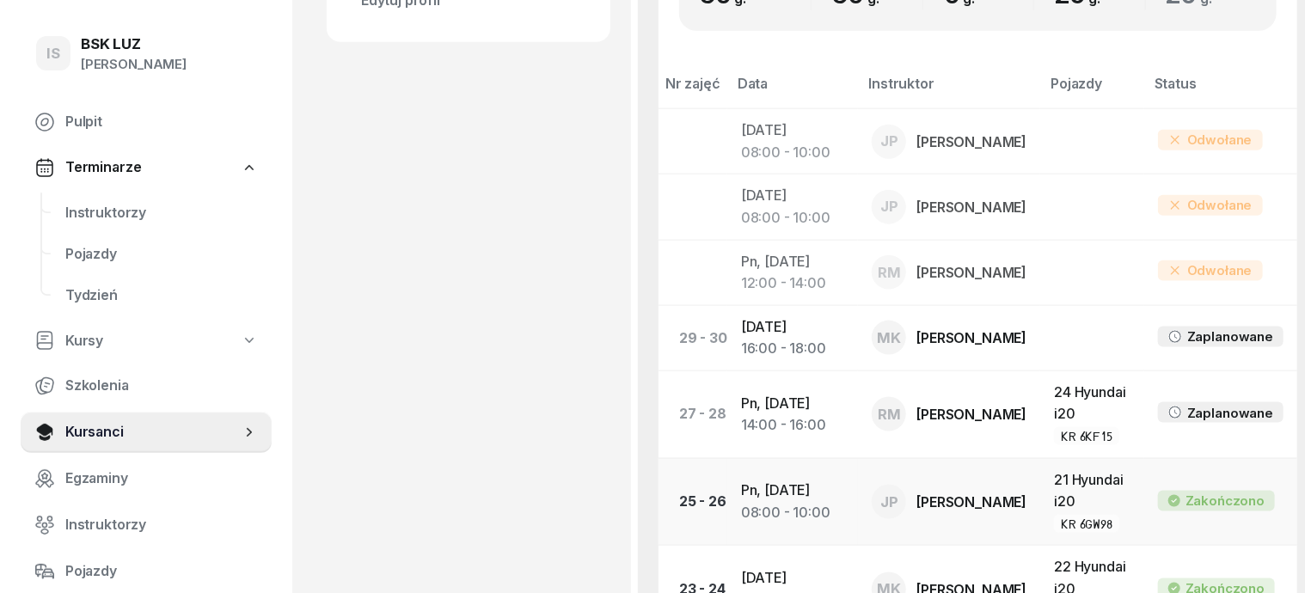
scroll to position [645, 0]
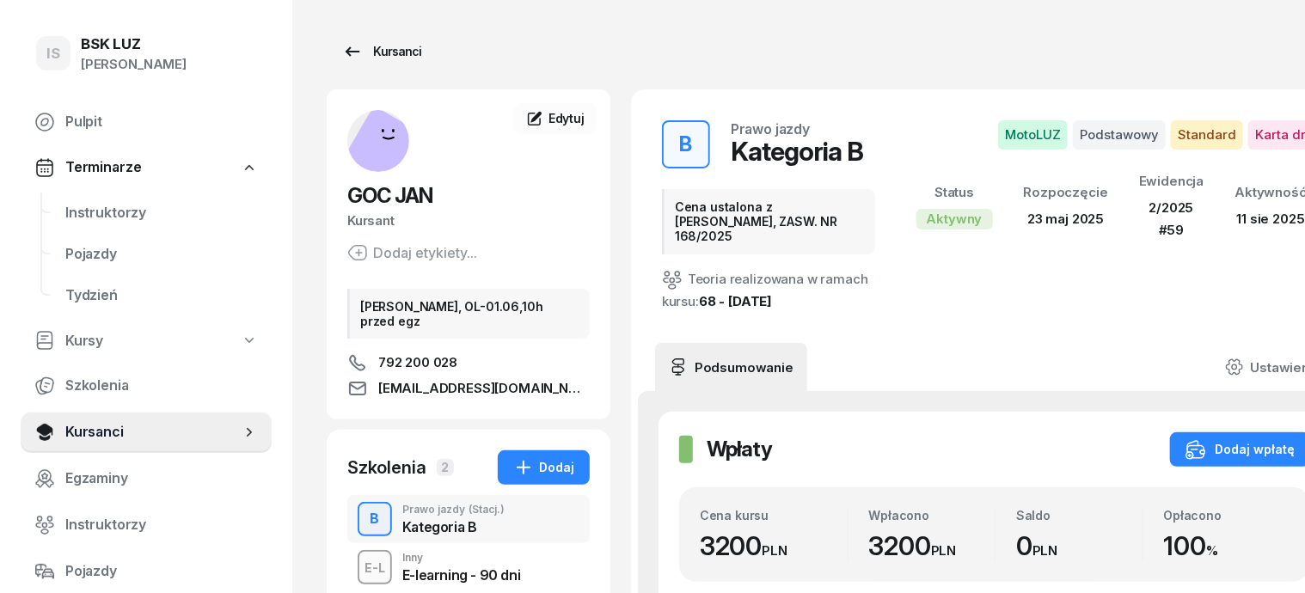
click at [365, 48] on div "Kursanci" at bounding box center [381, 51] width 79 height 21
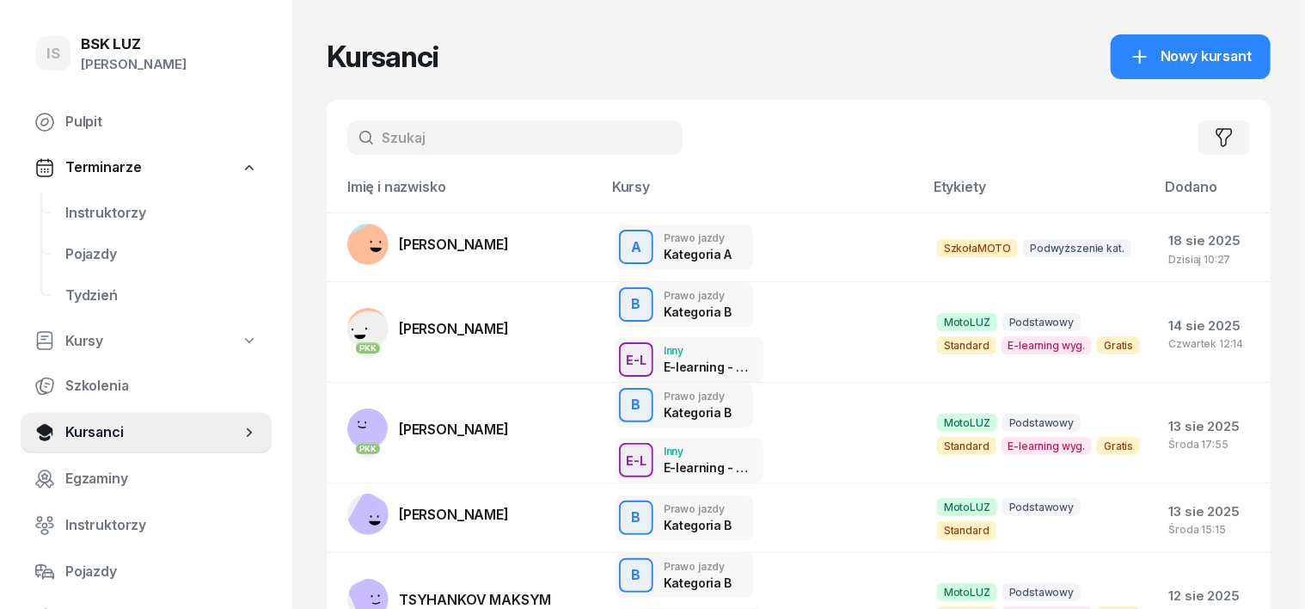
drag, startPoint x: 361, startPoint y: 130, endPoint x: 374, endPoint y: 117, distance: 18.2
click at [362, 128] on input "text" at bounding box center [514, 137] width 335 height 34
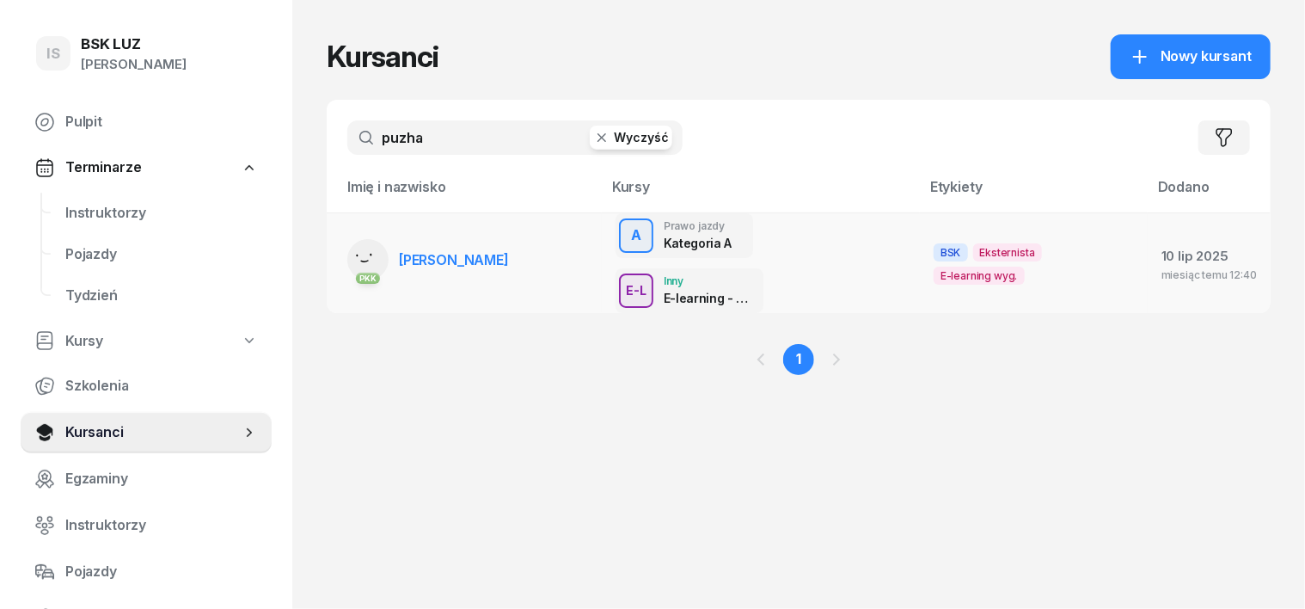
type input "puzha"
click at [338, 236] on rect at bounding box center [366, 259] width 57 height 57
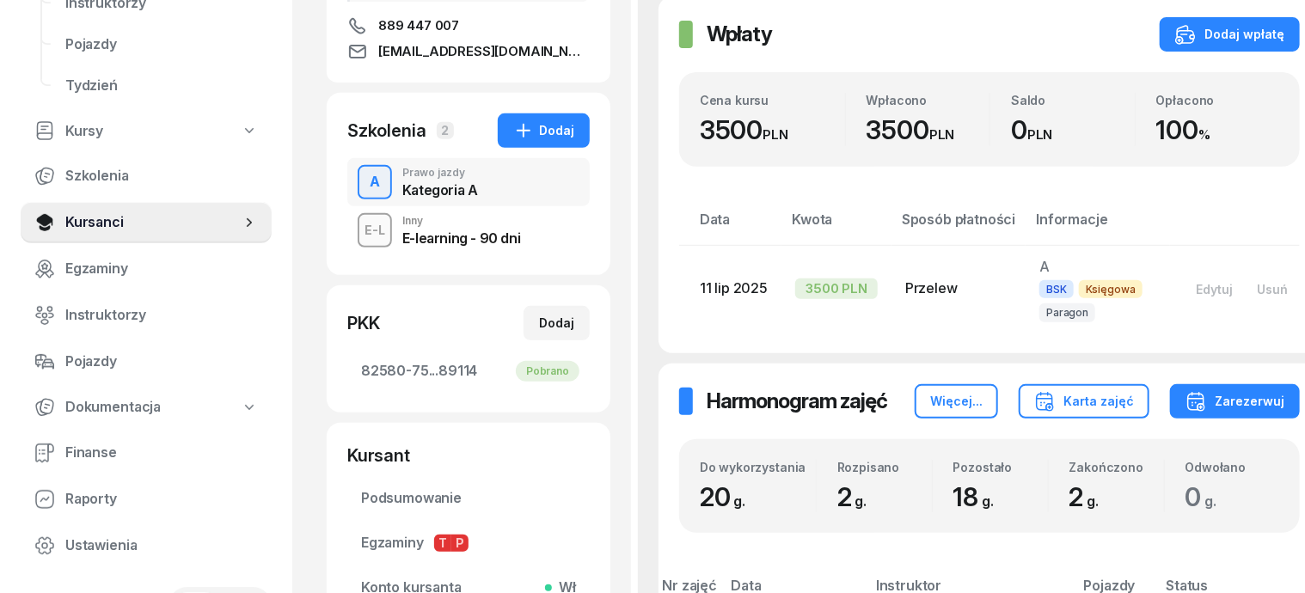
scroll to position [215, 0]
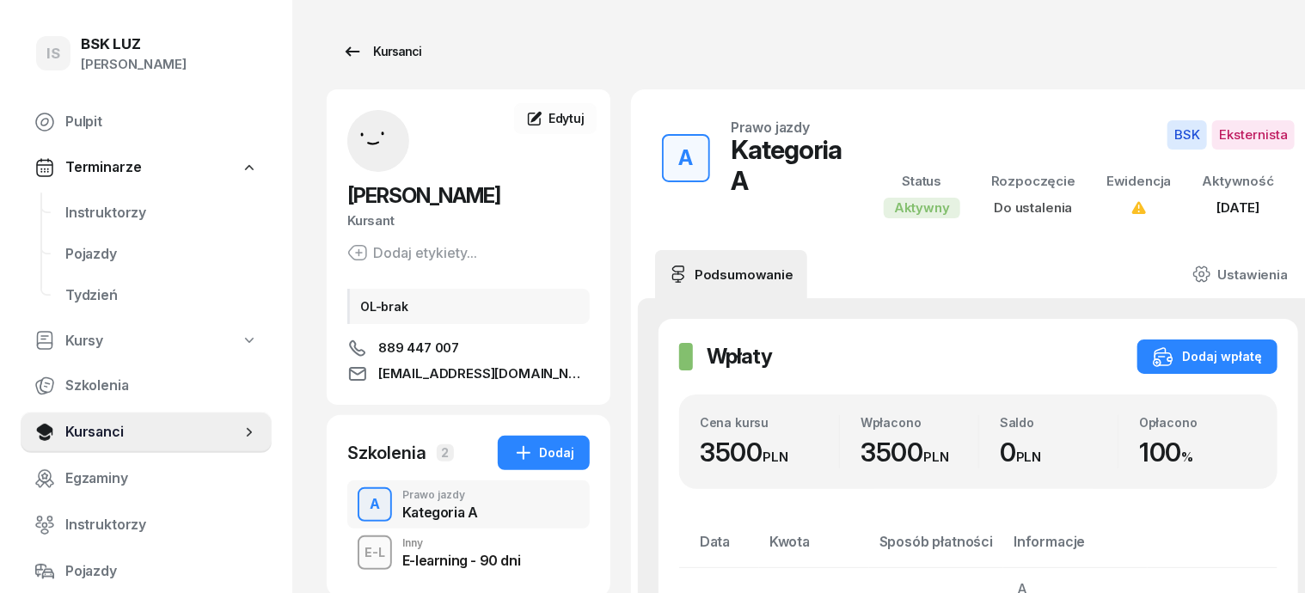
click at [361, 53] on div "Kursanci" at bounding box center [381, 51] width 79 height 21
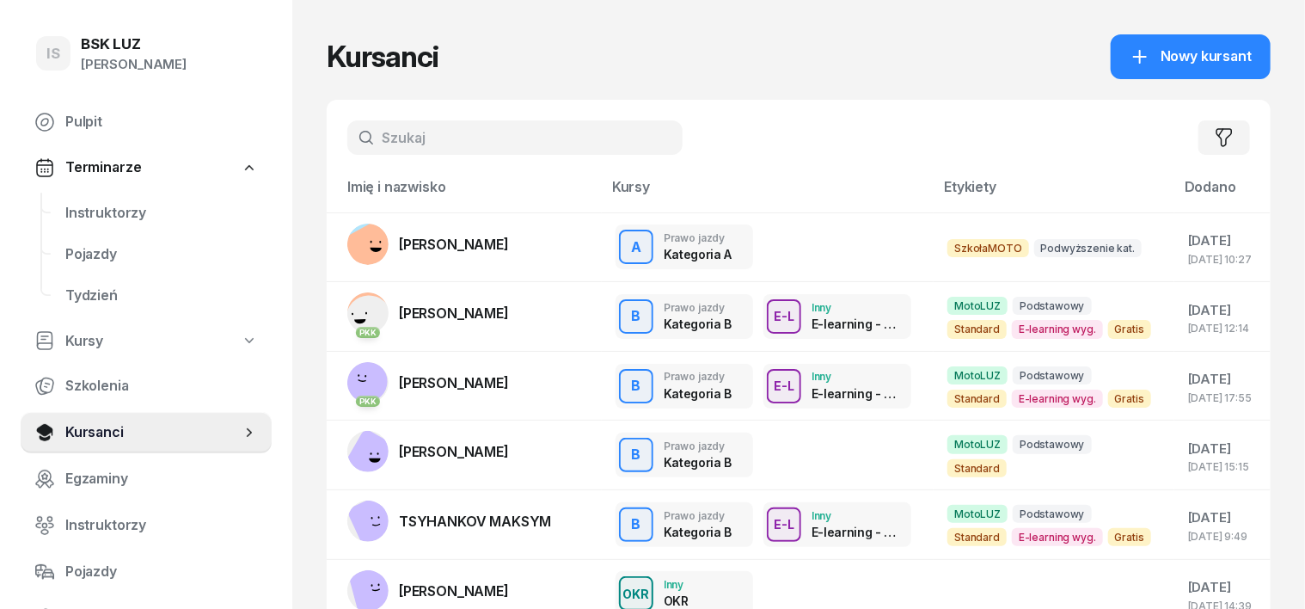
click at [351, 128] on input "text" at bounding box center [514, 137] width 335 height 34
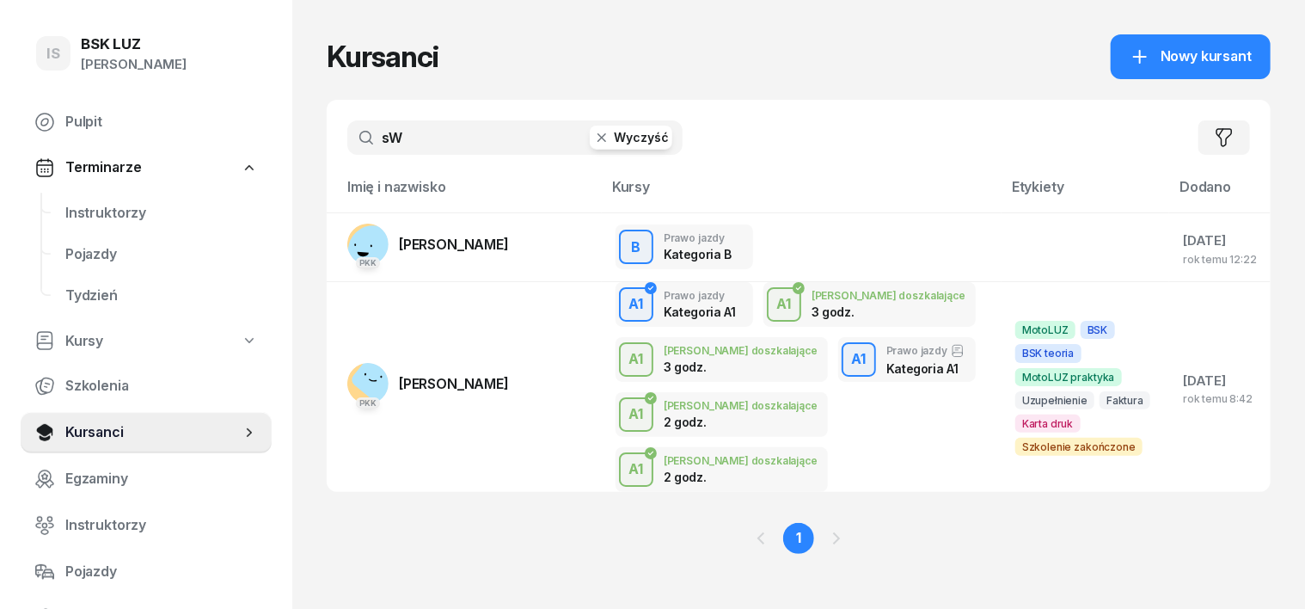
type input "s"
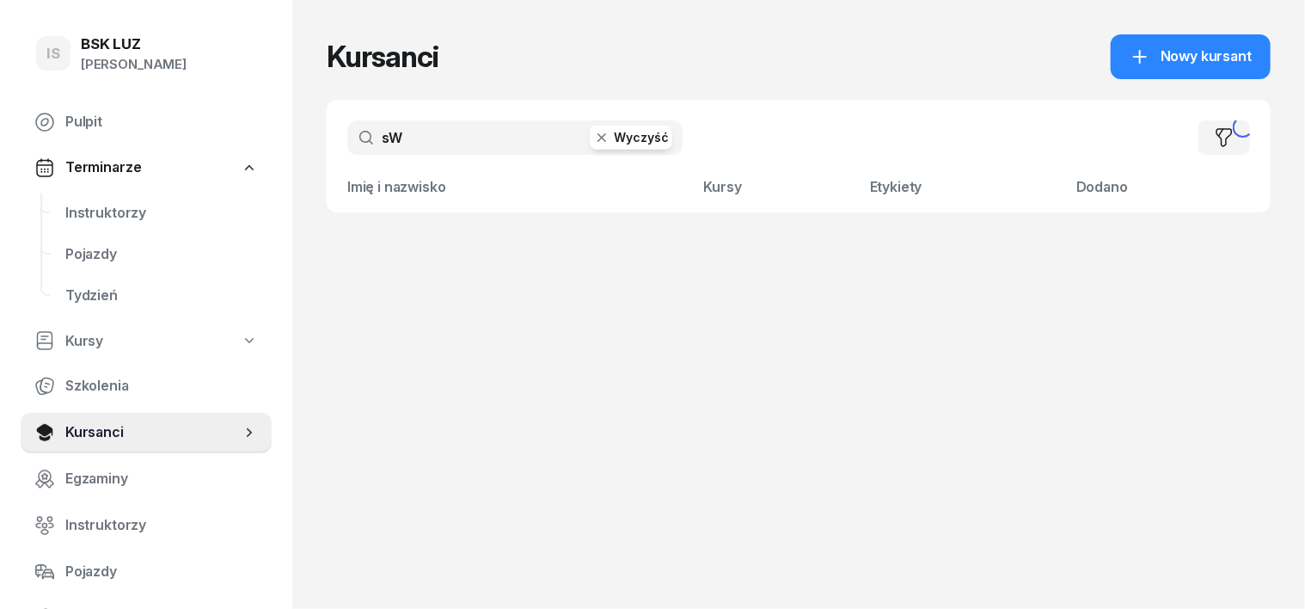
type input "s"
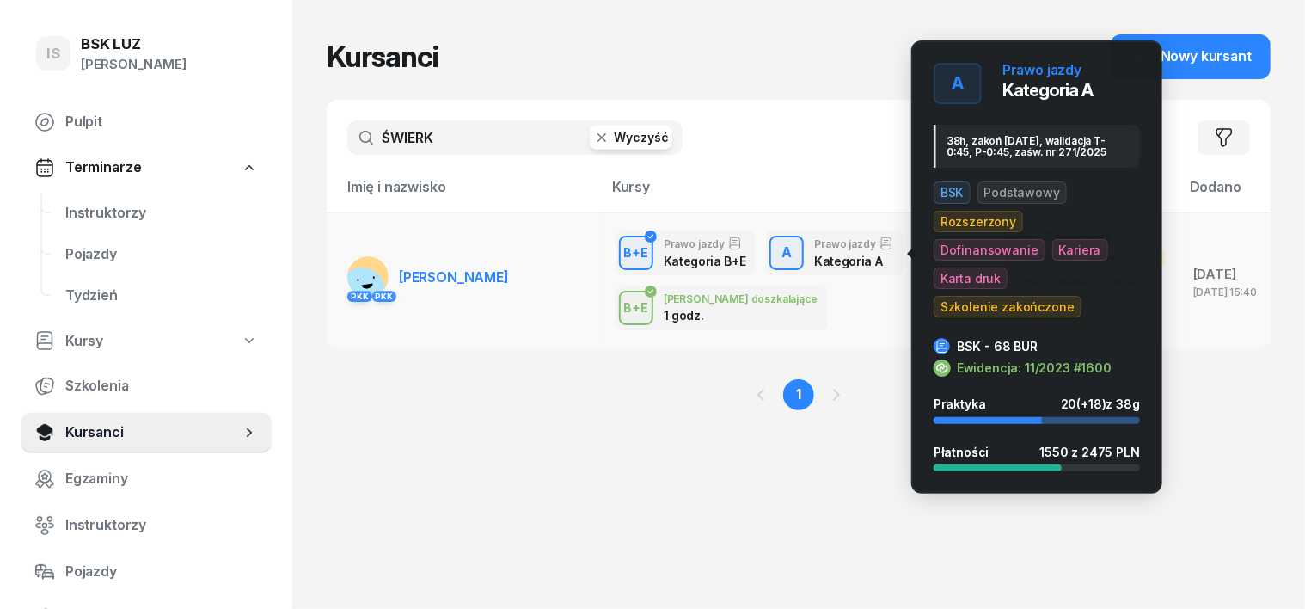
type input "ŚWIERK"
click at [775, 261] on div "A" at bounding box center [787, 252] width 24 height 29
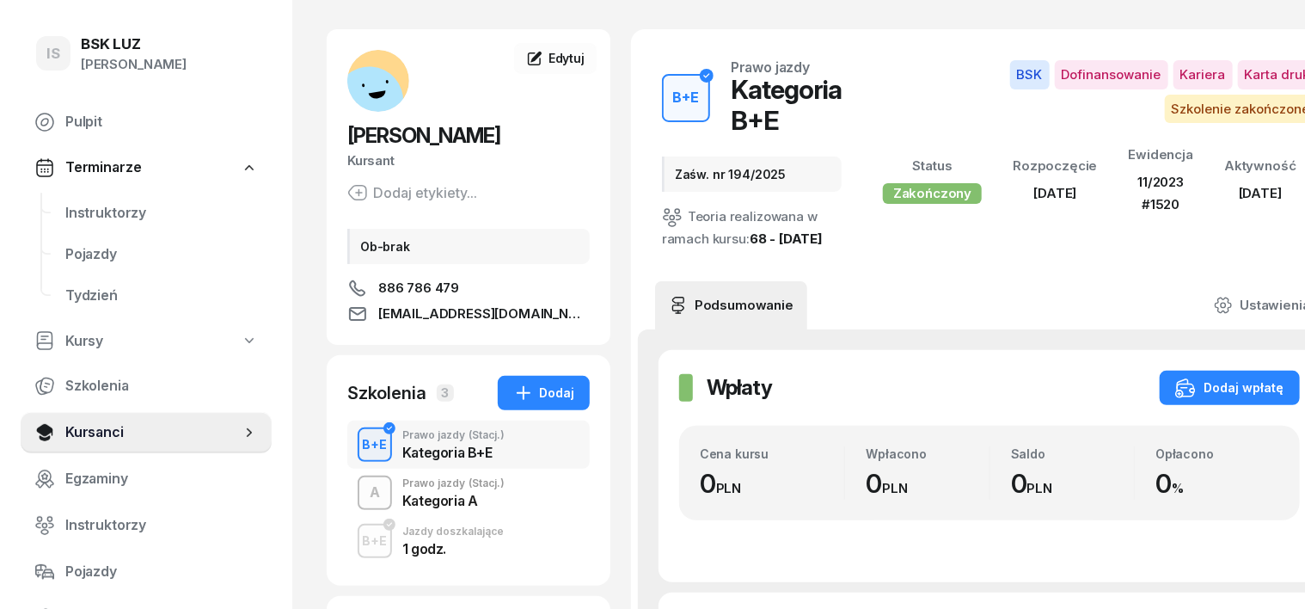
scroll to position [107, 0]
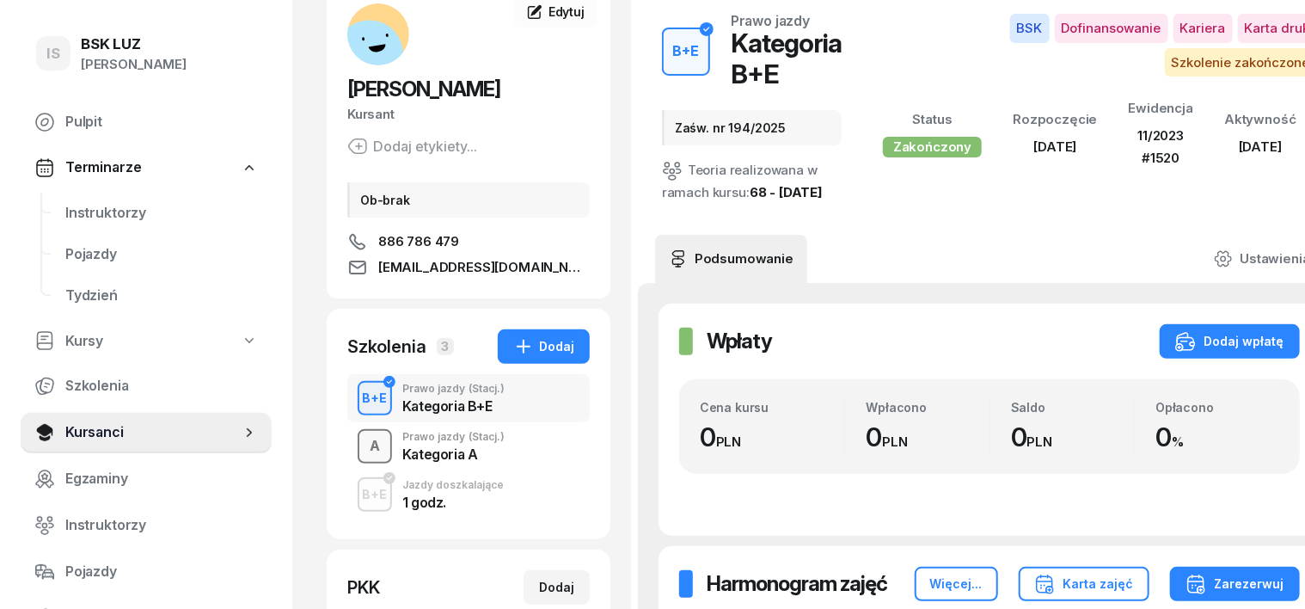
click at [363, 433] on div "A" at bounding box center [375, 446] width 24 height 29
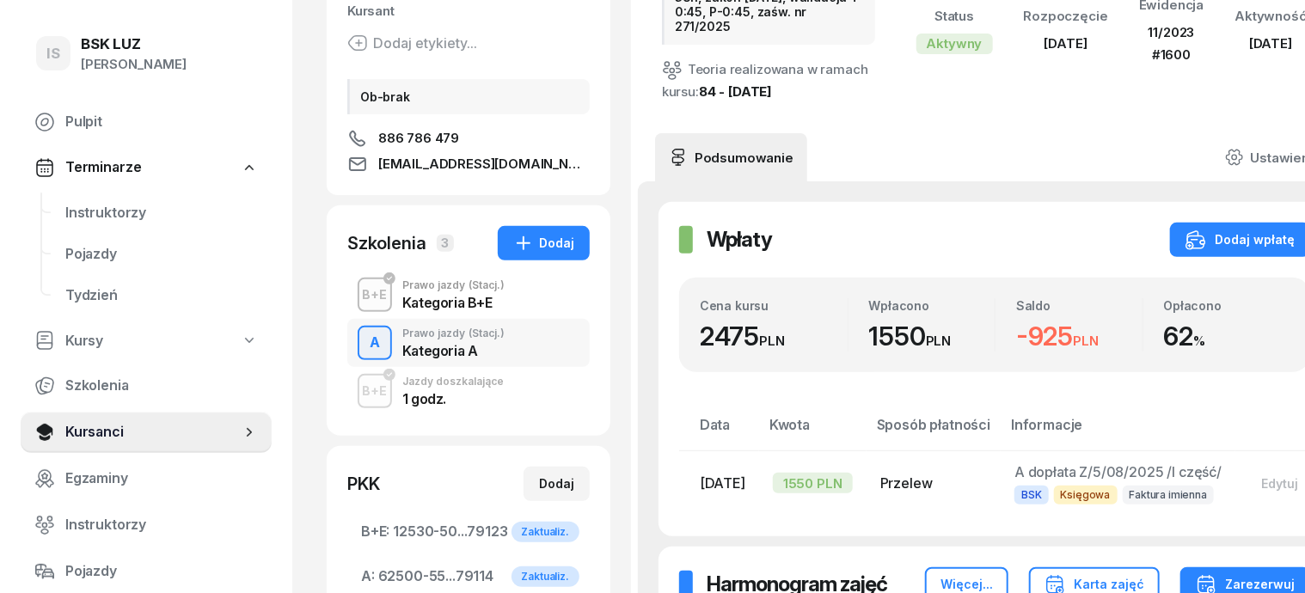
scroll to position [215, 0]
